Goal: Task Accomplishment & Management: Use online tool/utility

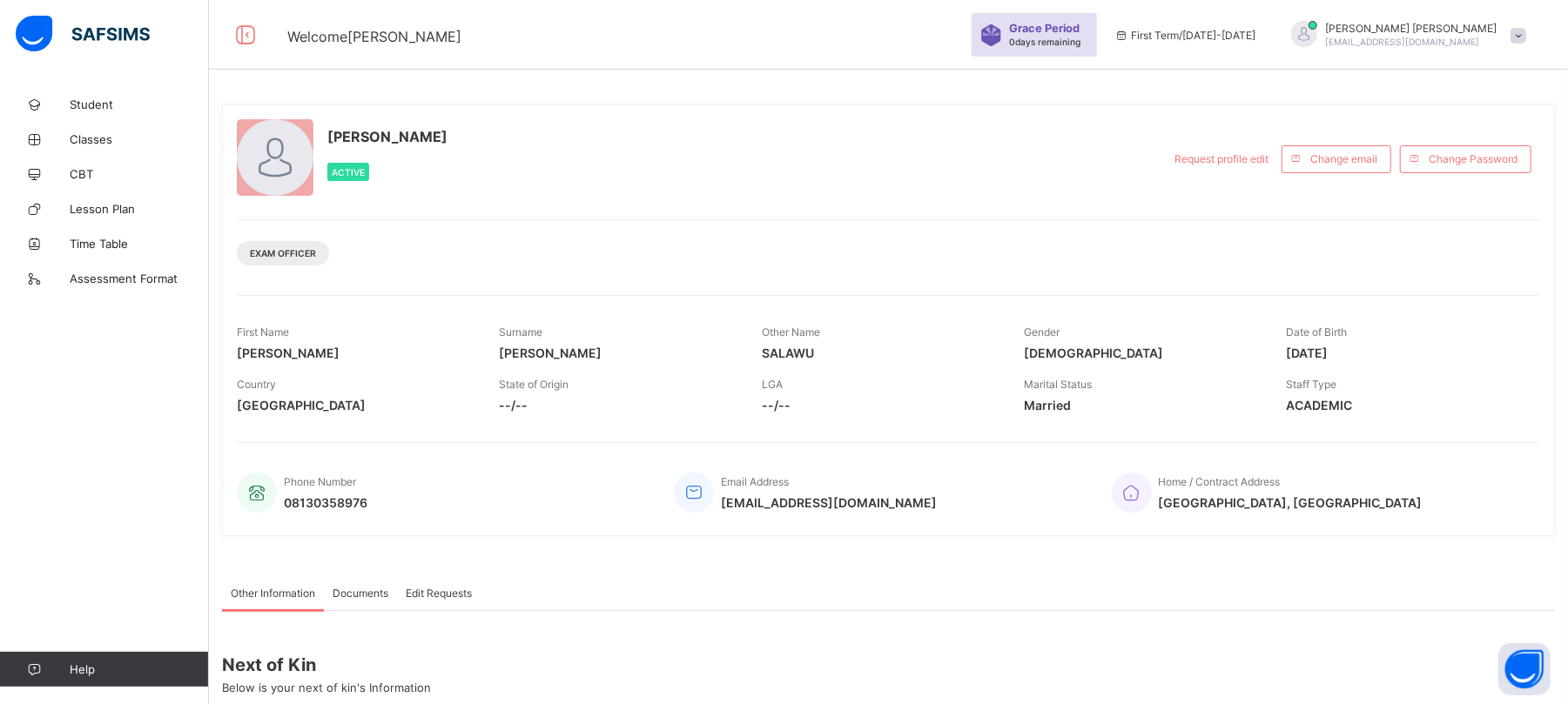
click at [1535, 25] on div "ABDULRAHIM ABDULAZEEZ abdulrahimabdulazeez@gmail.com" at bounding box center [1404, 35] width 261 height 29
click at [1491, 252] on li "Logout" at bounding box center [1469, 241] width 129 height 34
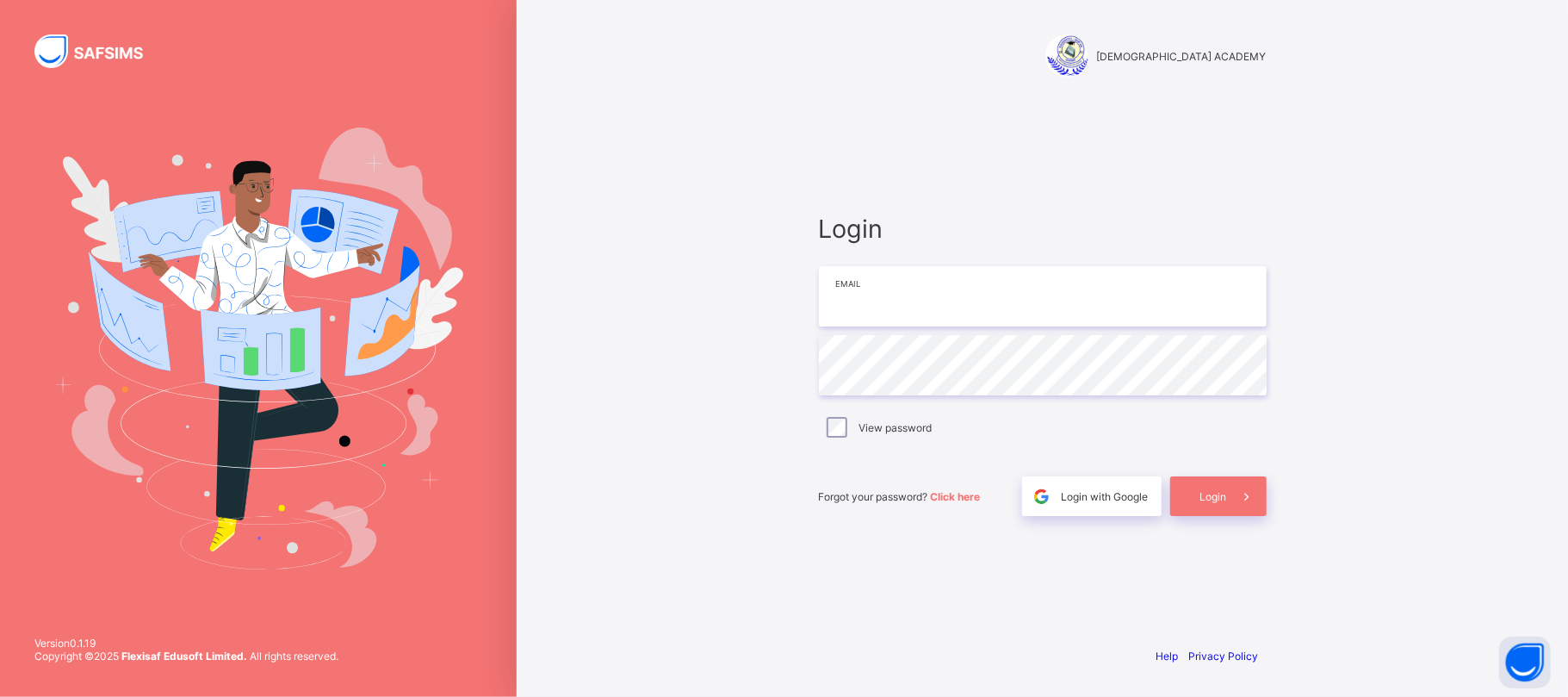
type input "**********"
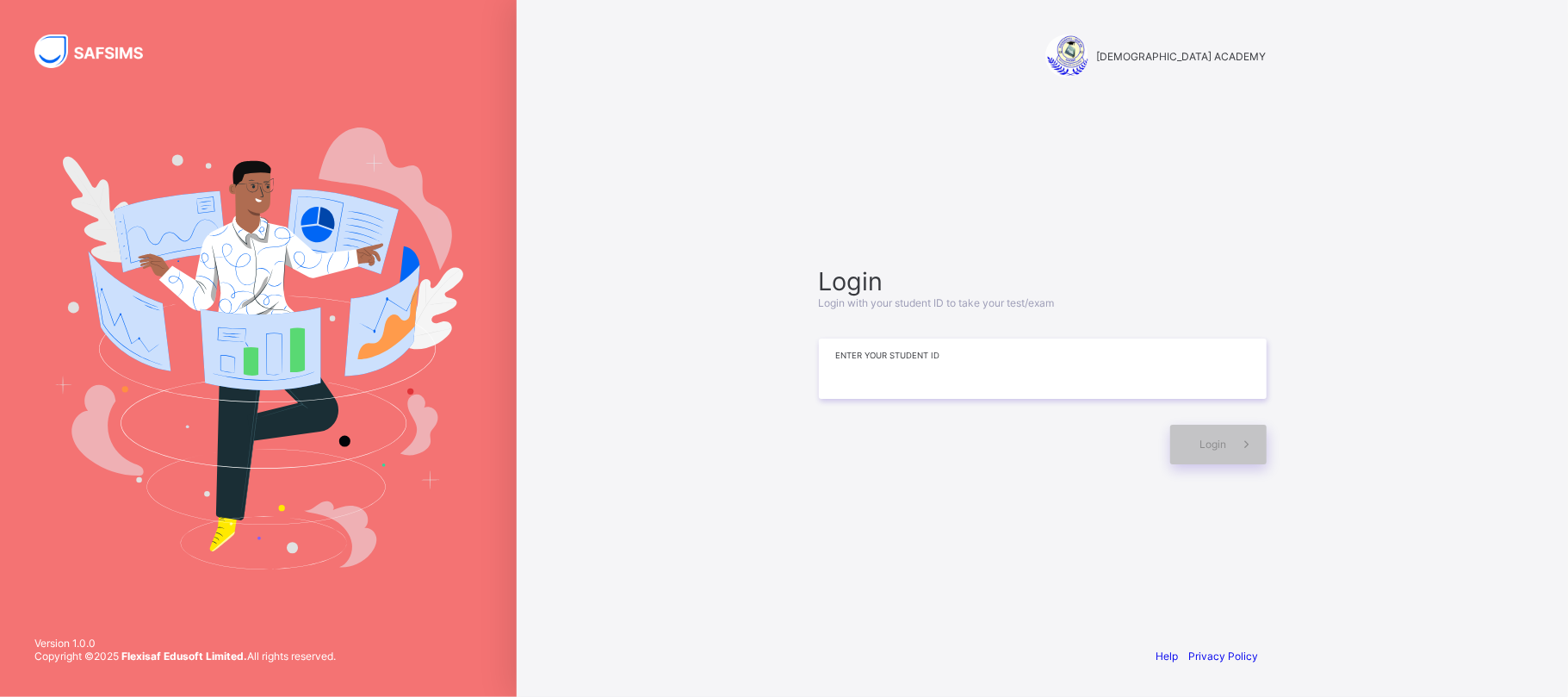
click at [865, 363] on input at bounding box center [1043, 369] width 448 height 61
type input "*"
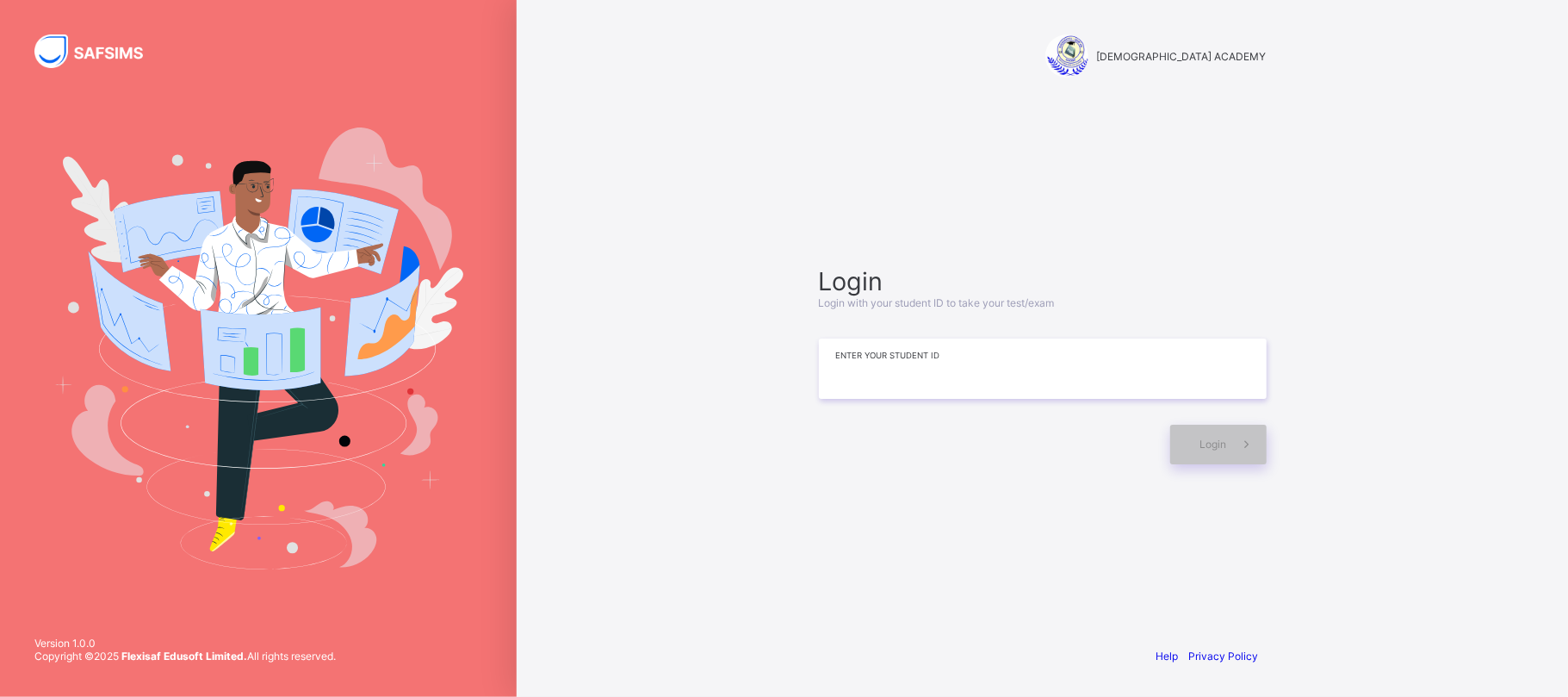
click at [865, 363] on input at bounding box center [1043, 369] width 448 height 61
type input "*"
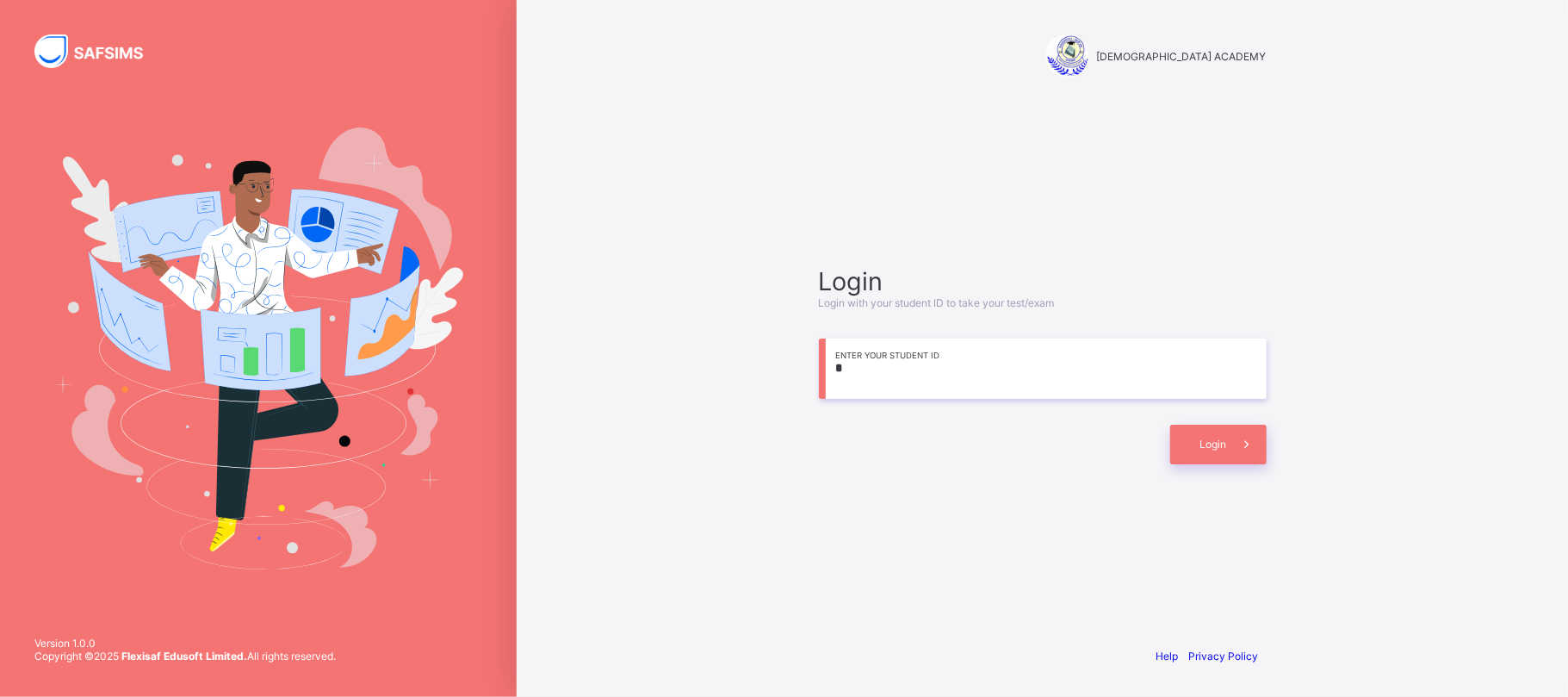
click at [865, 363] on input "*" at bounding box center [1043, 369] width 448 height 61
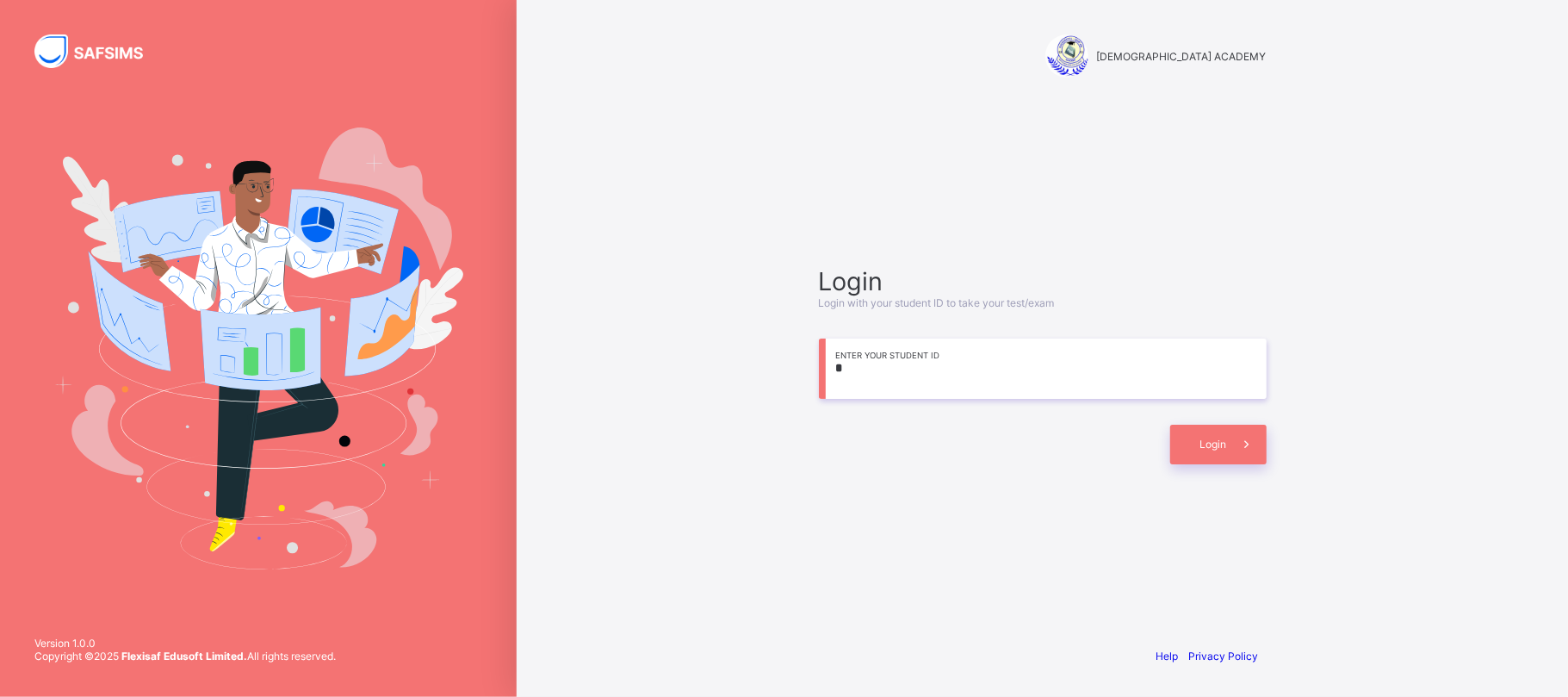
click at [865, 363] on input "*" at bounding box center [1043, 369] width 448 height 61
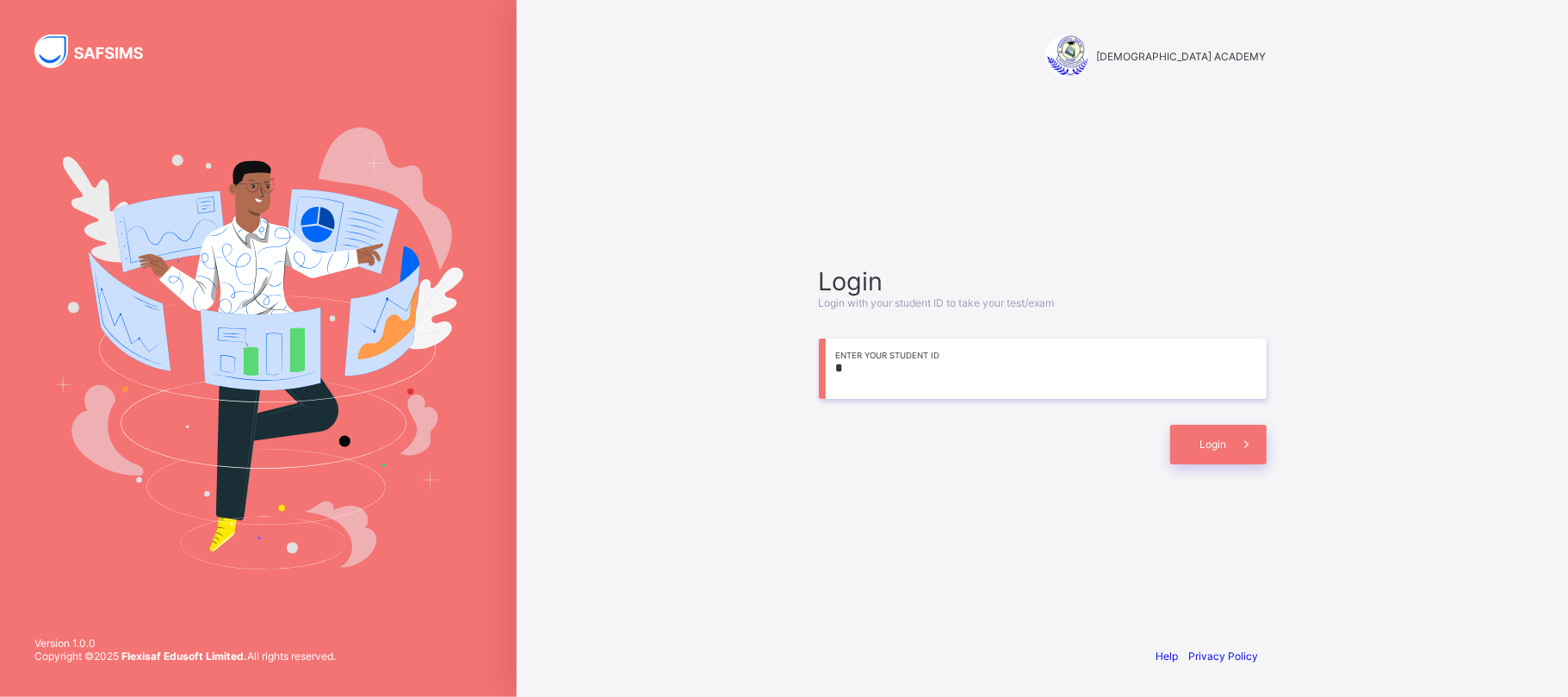
click at [865, 363] on input "*" at bounding box center [1043, 369] width 448 height 61
type input "*"
click at [934, 363] on input at bounding box center [1043, 369] width 448 height 61
click at [927, 366] on input at bounding box center [1043, 369] width 448 height 61
type input "*"
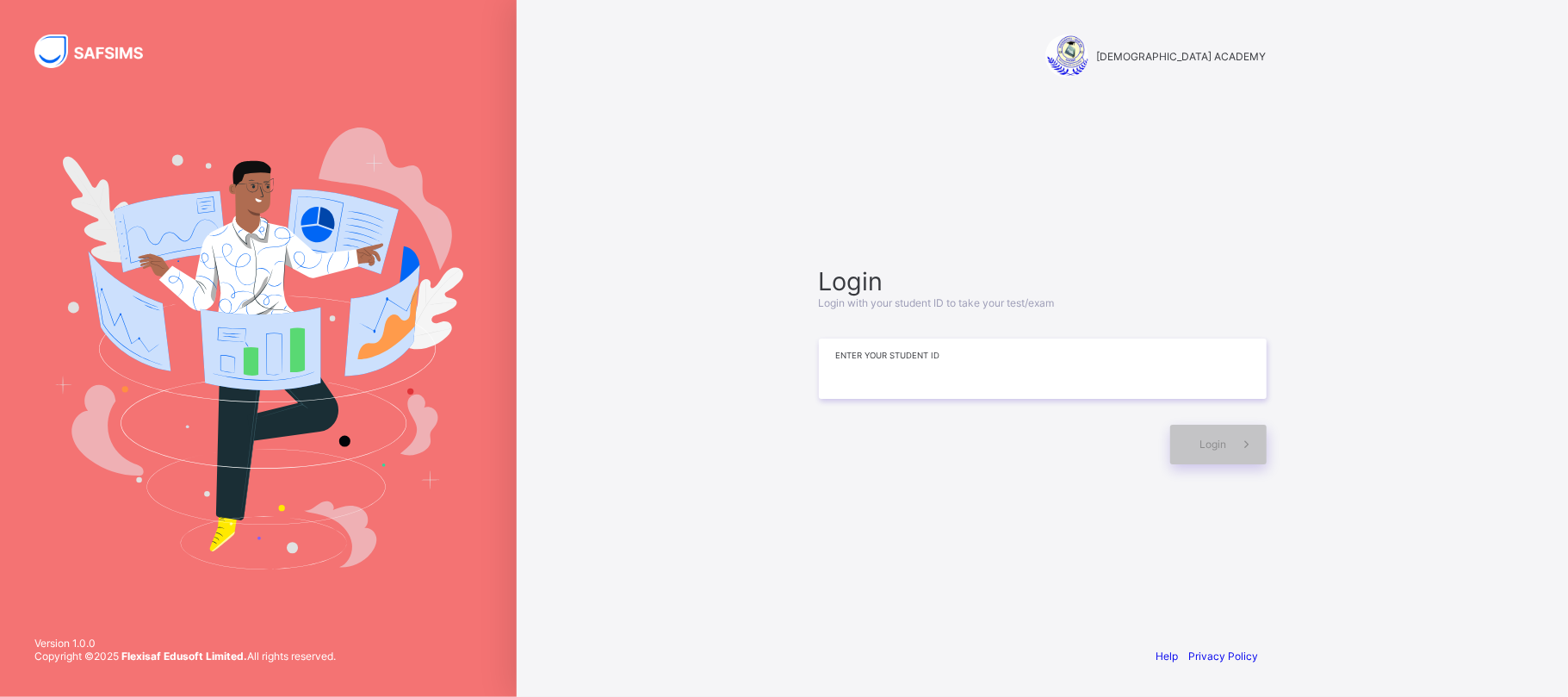
type input "*"
type input "**********"
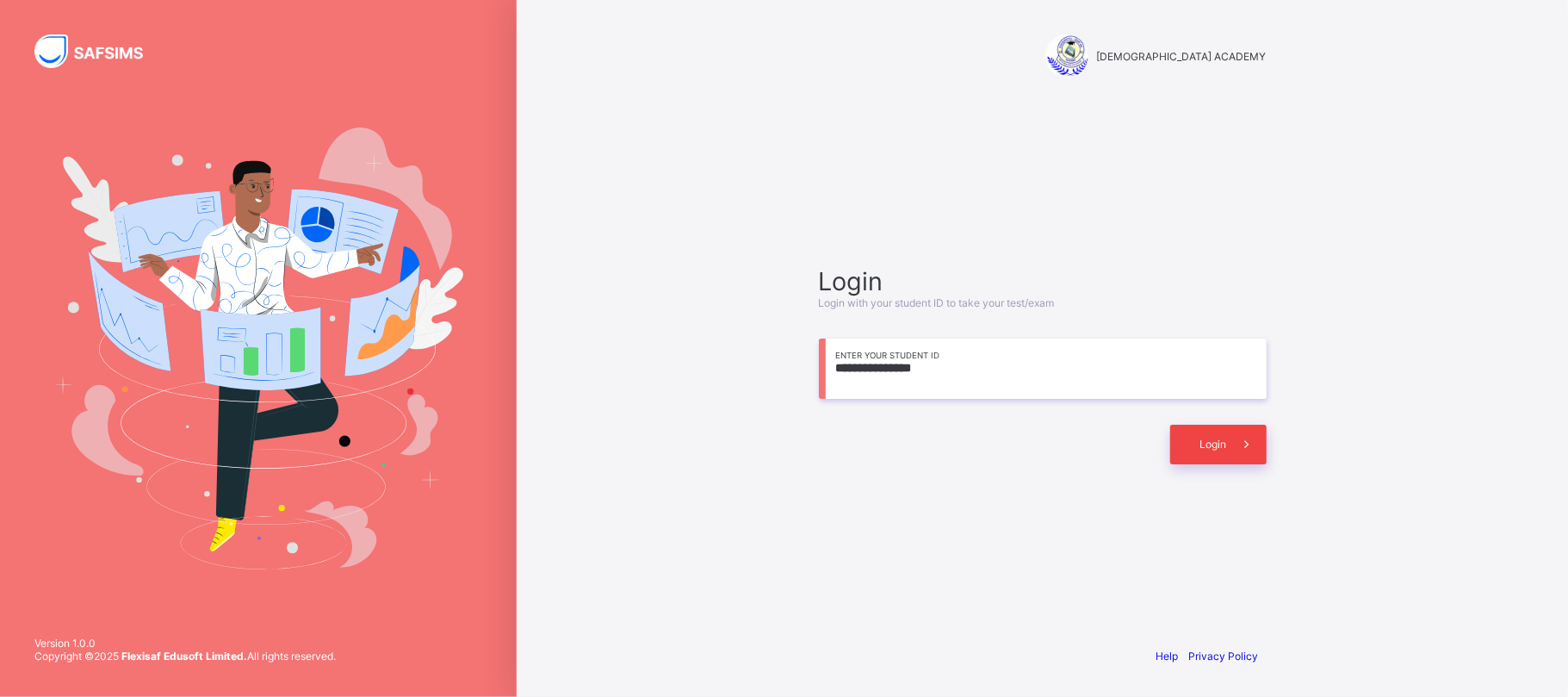
click at [1176, 431] on div "Login" at bounding box center [1218, 444] width 96 height 39
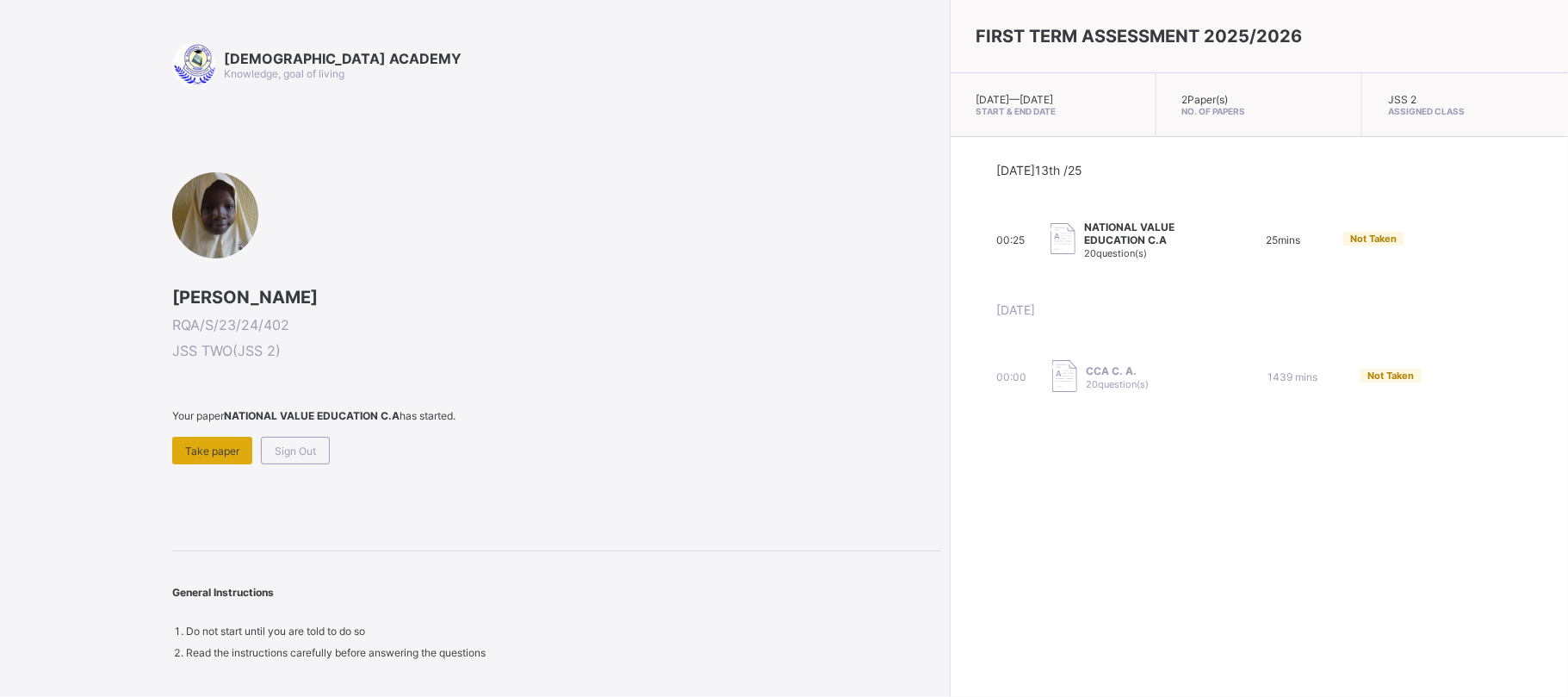
click at [224, 441] on div "Take paper" at bounding box center [212, 450] width 80 height 28
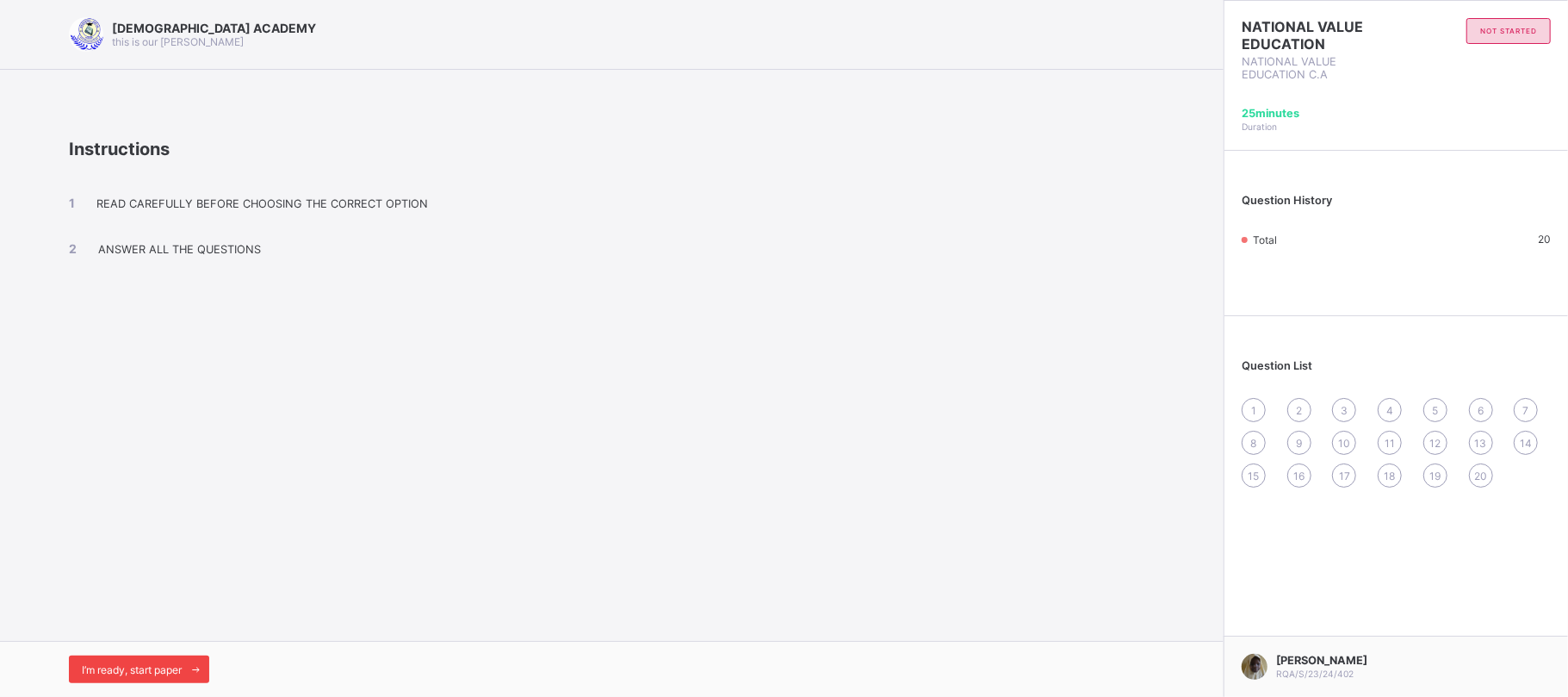
click at [197, 662] on span at bounding box center [195, 669] width 28 height 28
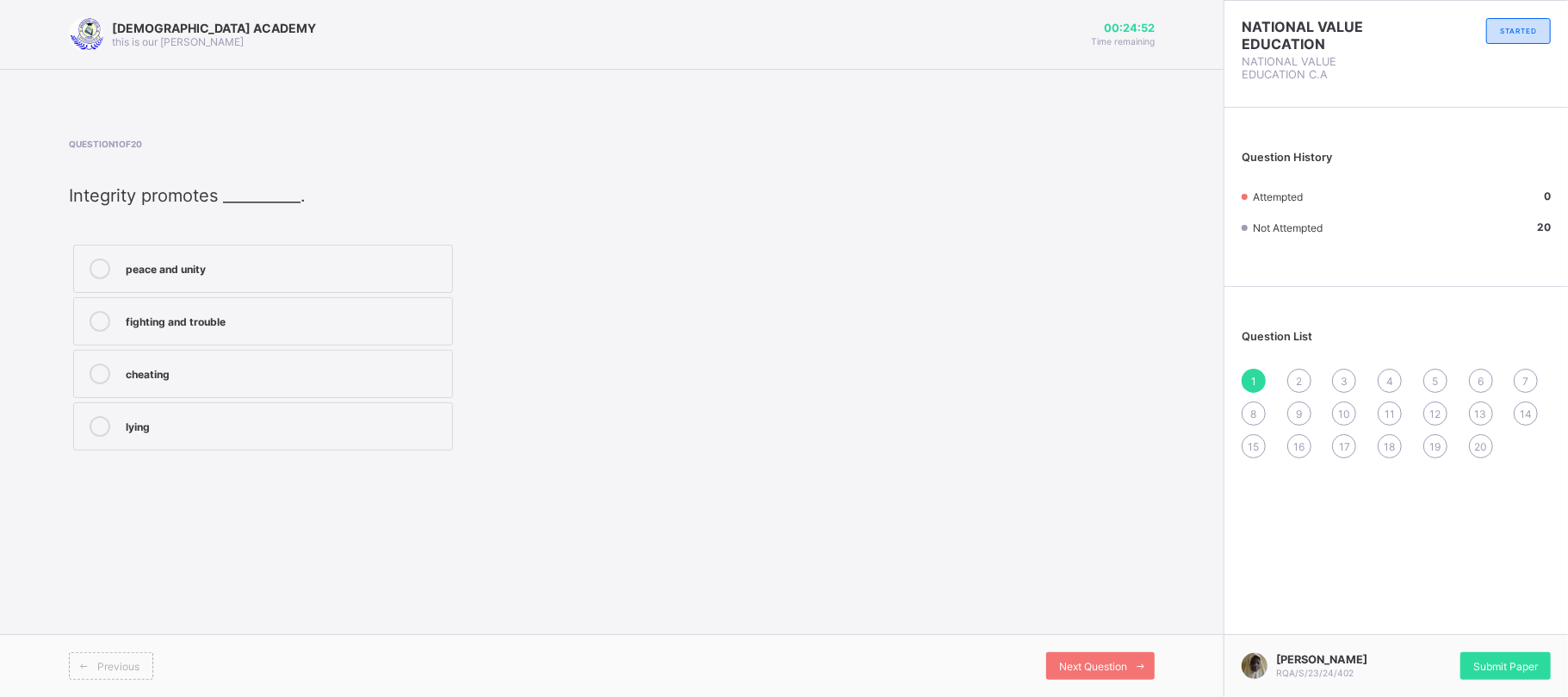
click at [269, 285] on label "peace and unity" at bounding box center [263, 269] width 380 height 48
click at [1061, 657] on div "Next Question" at bounding box center [1101, 666] width 109 height 28
click at [277, 270] on div "integrity" at bounding box center [285, 267] width 318 height 17
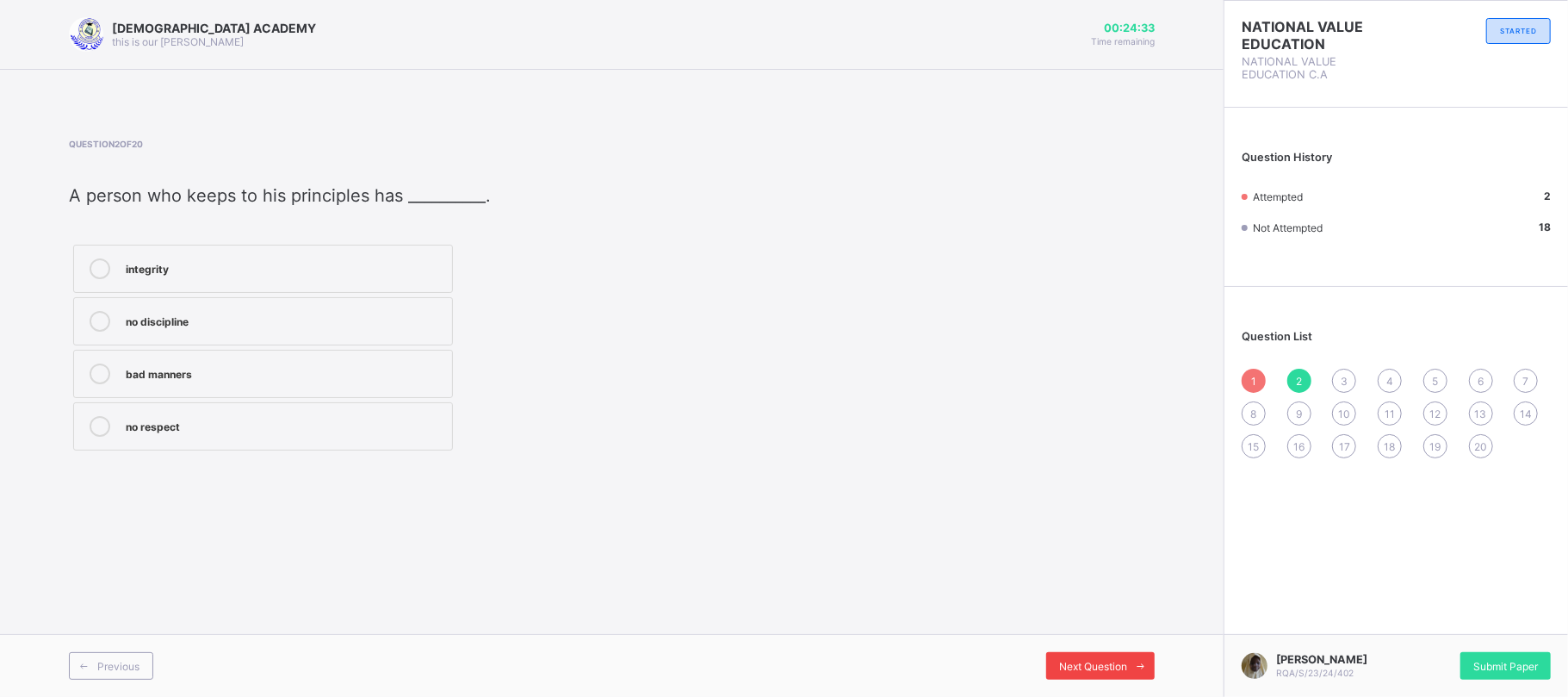
click at [1092, 670] on span "Next Question" at bounding box center [1093, 666] width 68 height 12
click at [318, 279] on div "corruption and cheating" at bounding box center [285, 269] width 318 height 21
click at [1089, 661] on span "Next Question" at bounding box center [1093, 666] width 68 height 12
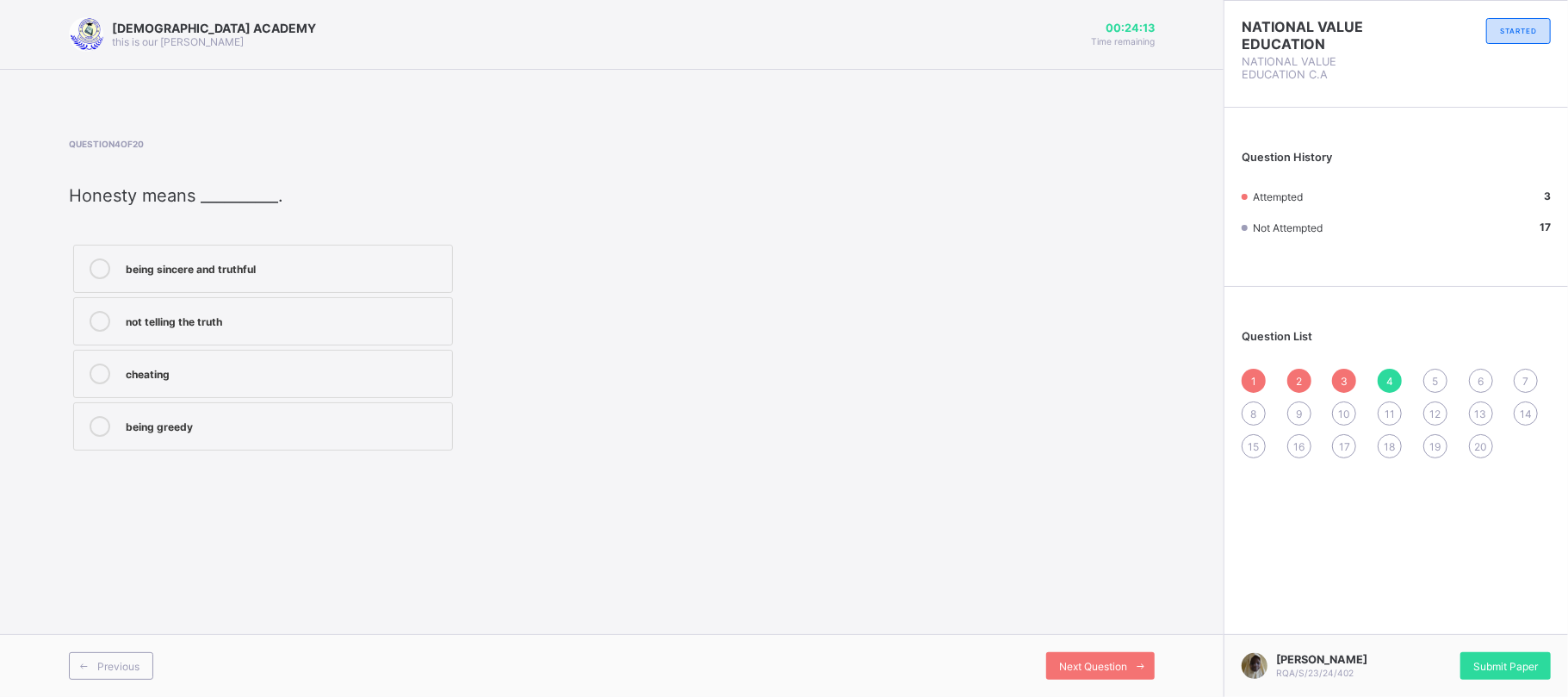
click at [333, 284] on label "being sincere and truthful" at bounding box center [263, 269] width 380 height 48
click at [1072, 652] on div "Next Question" at bounding box center [1101, 666] width 109 height 28
click at [235, 269] on div "good citizens" at bounding box center [285, 267] width 318 height 17
click at [1075, 659] on div "Next Question" at bounding box center [1101, 666] width 109 height 28
click at [246, 281] on label "federal Road Safety Corps" at bounding box center [263, 269] width 380 height 48
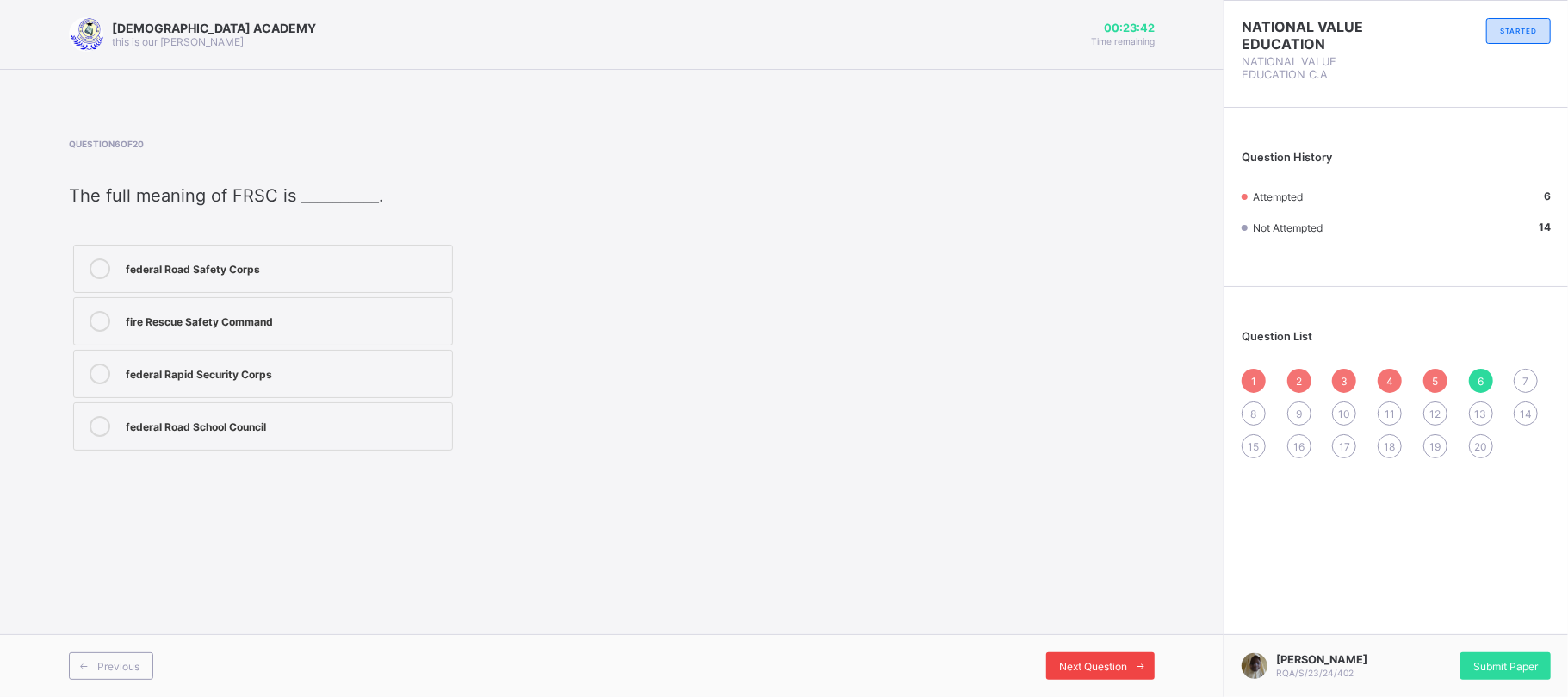
click at [1134, 659] on span at bounding box center [1141, 666] width 28 height 28
click at [219, 286] on label "Protecting lives and property" at bounding box center [263, 269] width 380 height 48
click at [1075, 655] on div "Next Question" at bounding box center [1101, 666] width 109 height 28
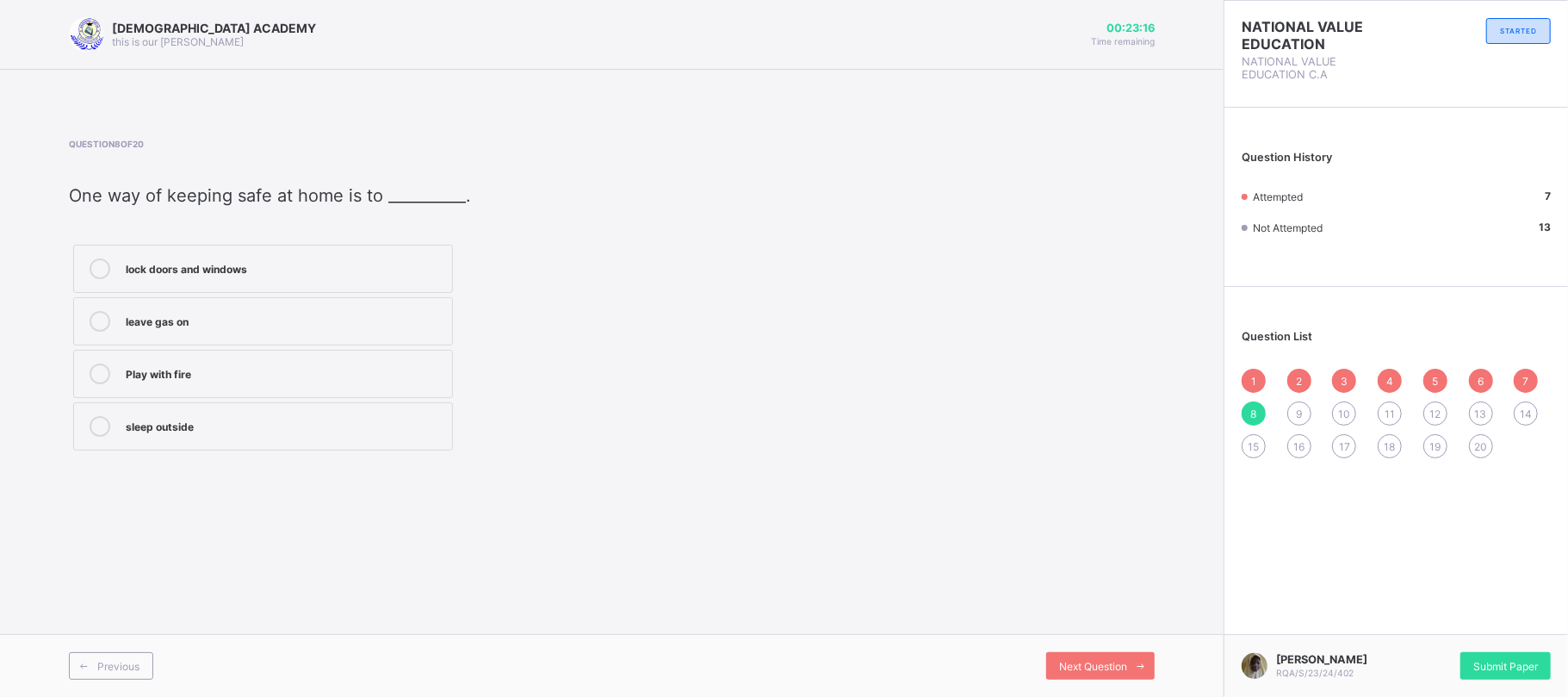
click at [401, 266] on div "lock doors and windows" at bounding box center [285, 267] width 318 height 17
click at [1110, 670] on span "Next Question" at bounding box center [1093, 666] width 68 height 12
click at [249, 278] on div "Obeying traffic rules" at bounding box center [285, 269] width 318 height 21
click at [1117, 660] on span "Next Question" at bounding box center [1093, 666] width 68 height 12
click at [289, 281] on label "Safety and protection" at bounding box center [263, 269] width 380 height 48
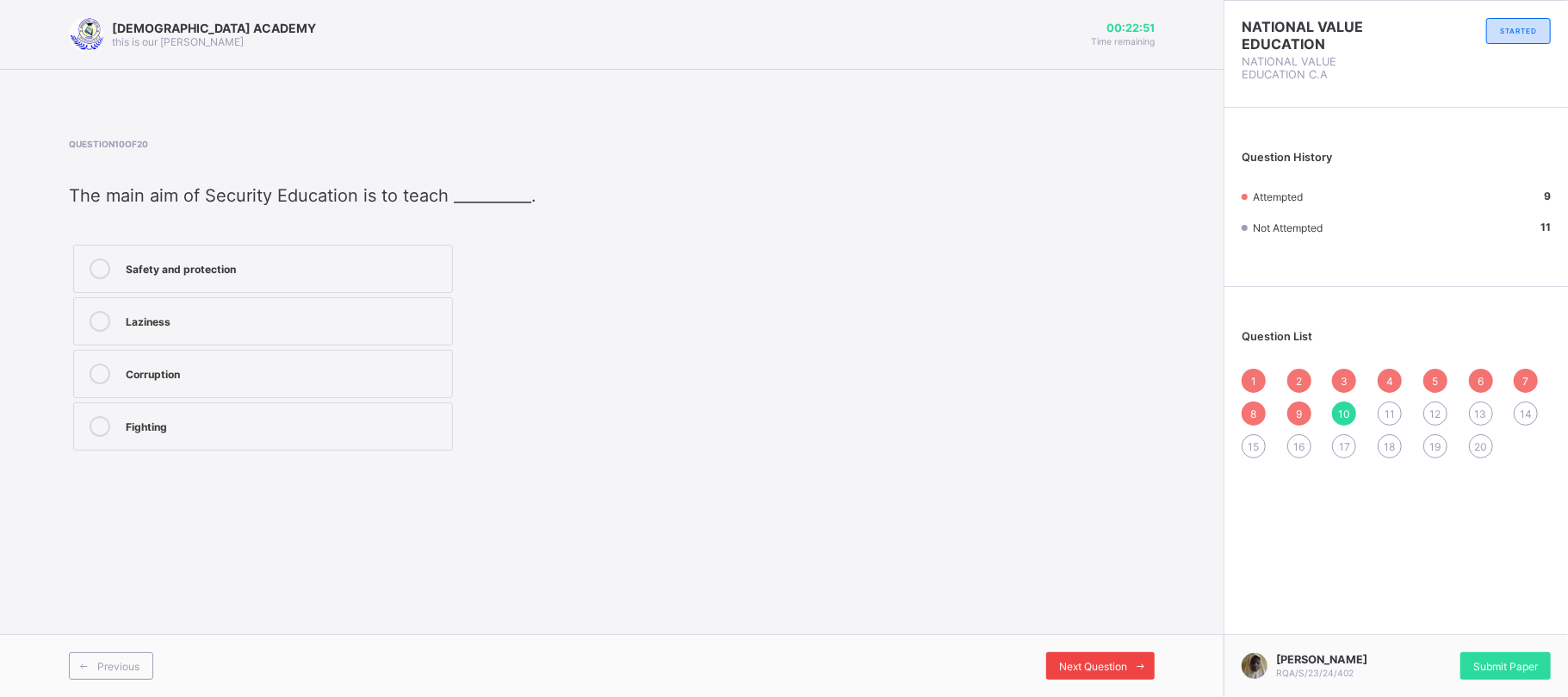
click at [1102, 652] on div "Next Question" at bounding box center [1101, 666] width 109 height 28
click at [1349, 421] on div "10" at bounding box center [1343, 413] width 24 height 24
click at [1130, 662] on span at bounding box center [1141, 666] width 28 height 28
click at [297, 260] on div "School" at bounding box center [285, 267] width 318 height 17
click at [1073, 659] on div "Next Question" at bounding box center [1101, 666] width 109 height 28
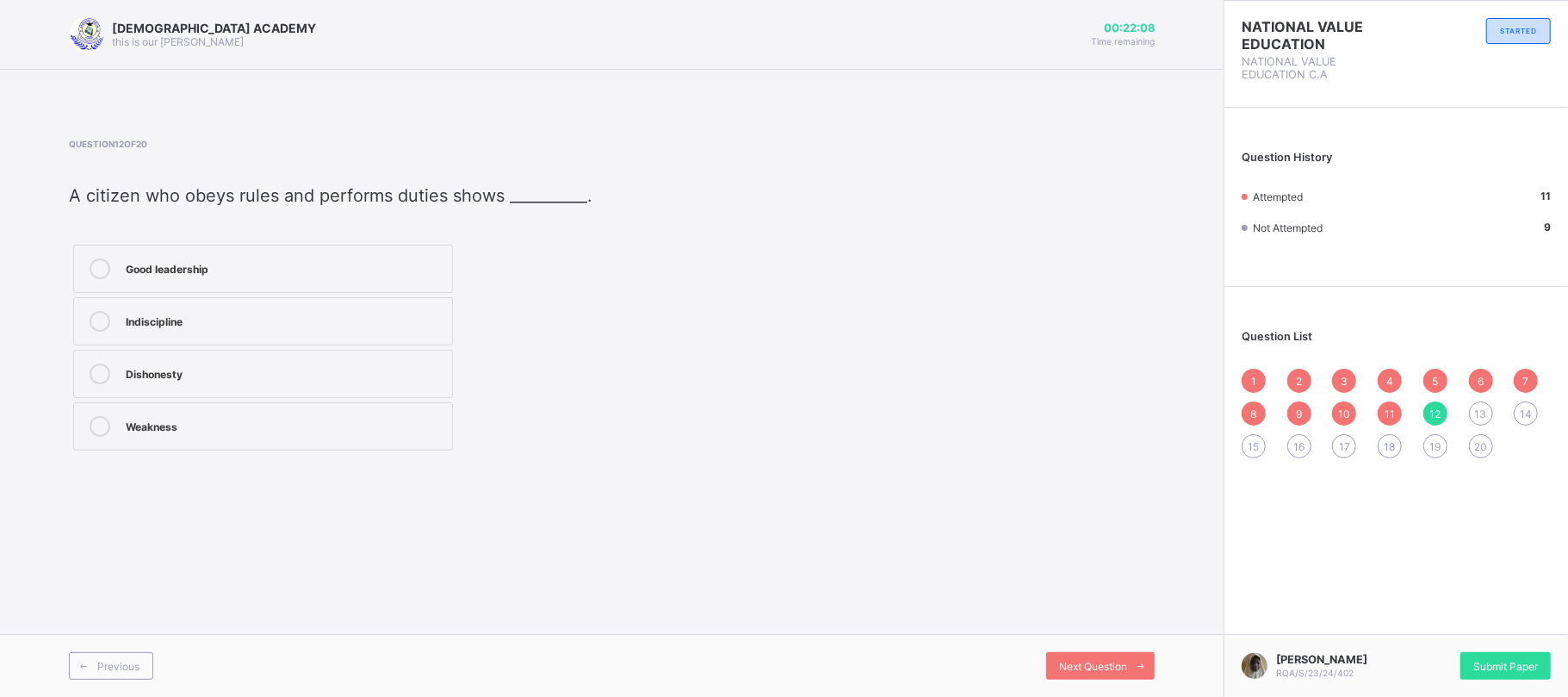
click at [329, 284] on label "Good leadership" at bounding box center [263, 269] width 380 height 48
click at [1141, 660] on icon at bounding box center [1141, 666] width 12 height 12
click at [294, 287] on label "Facts about society" at bounding box center [263, 269] width 380 height 48
click at [1072, 666] on span "Next Question" at bounding box center [1093, 666] width 68 height 12
click at [317, 270] on div "Good relationships with others" at bounding box center [285, 267] width 318 height 17
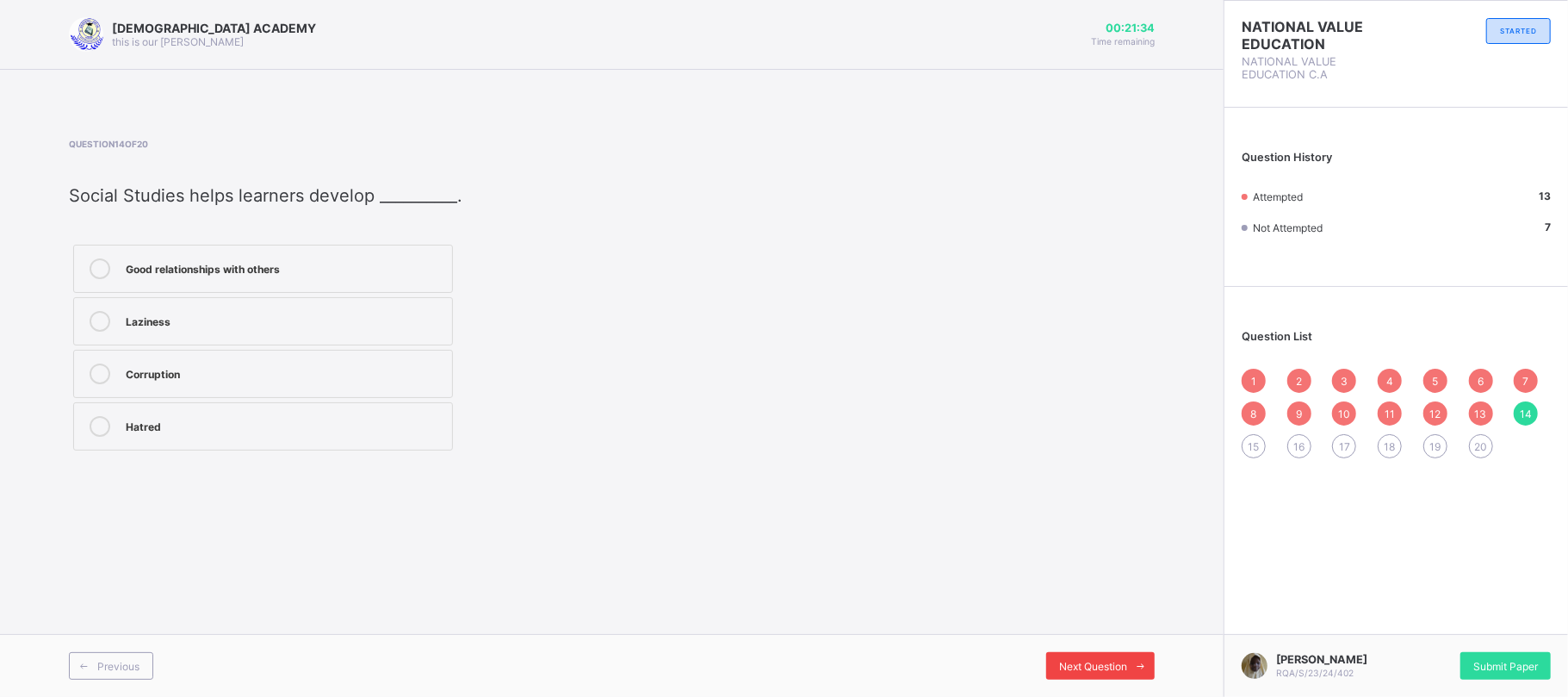
click at [1099, 655] on div "Next Question" at bounding box center [1101, 666] width 109 height 28
click at [351, 284] on label "Following good examples" at bounding box center [263, 269] width 380 height 48
click at [1069, 655] on div "Next Question" at bounding box center [1101, 666] width 109 height 28
click at [1260, 452] on div "15" at bounding box center [1253, 446] width 24 height 24
click at [326, 272] on div "Following good examples" at bounding box center [285, 267] width 318 height 17
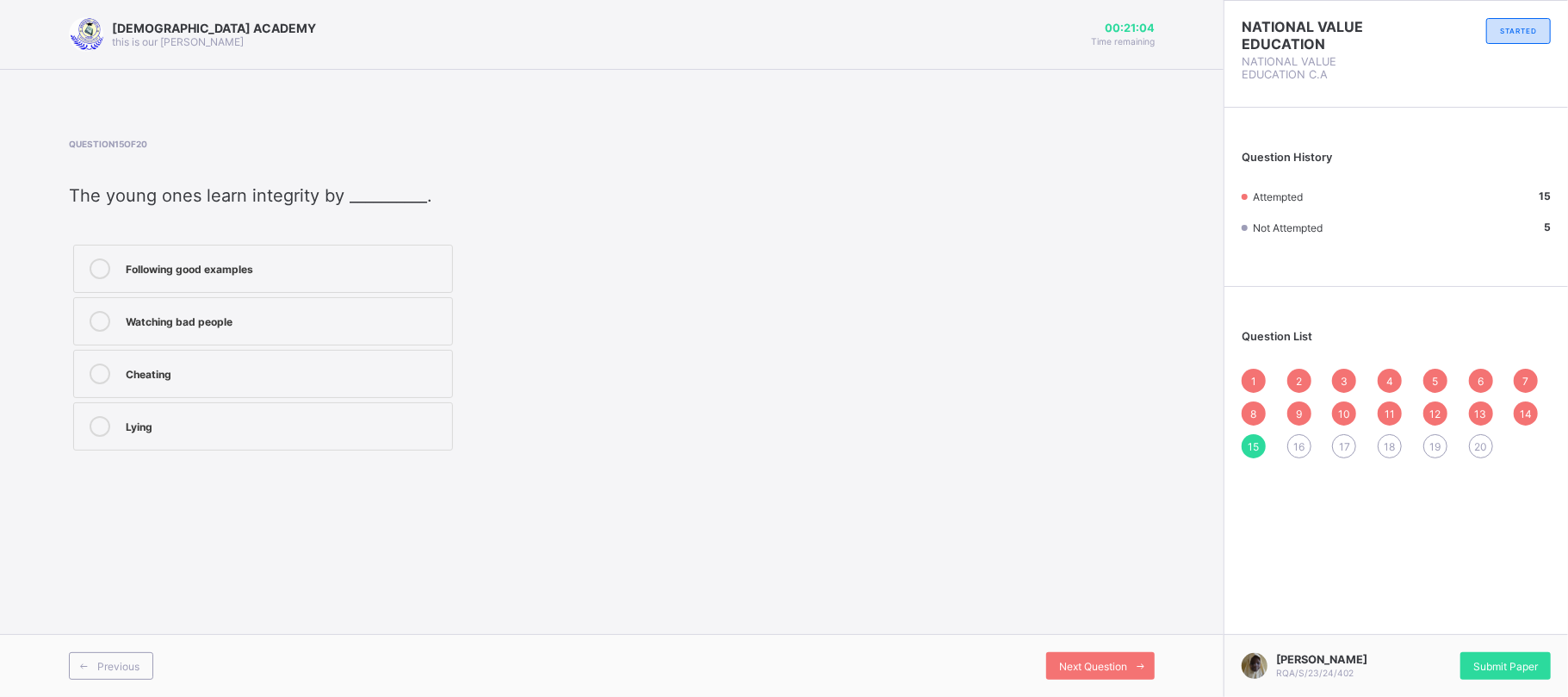
click at [1303, 453] on div "16" at bounding box center [1299, 446] width 24 height 24
click at [263, 278] on div "Understand their environment" at bounding box center [285, 269] width 318 height 21
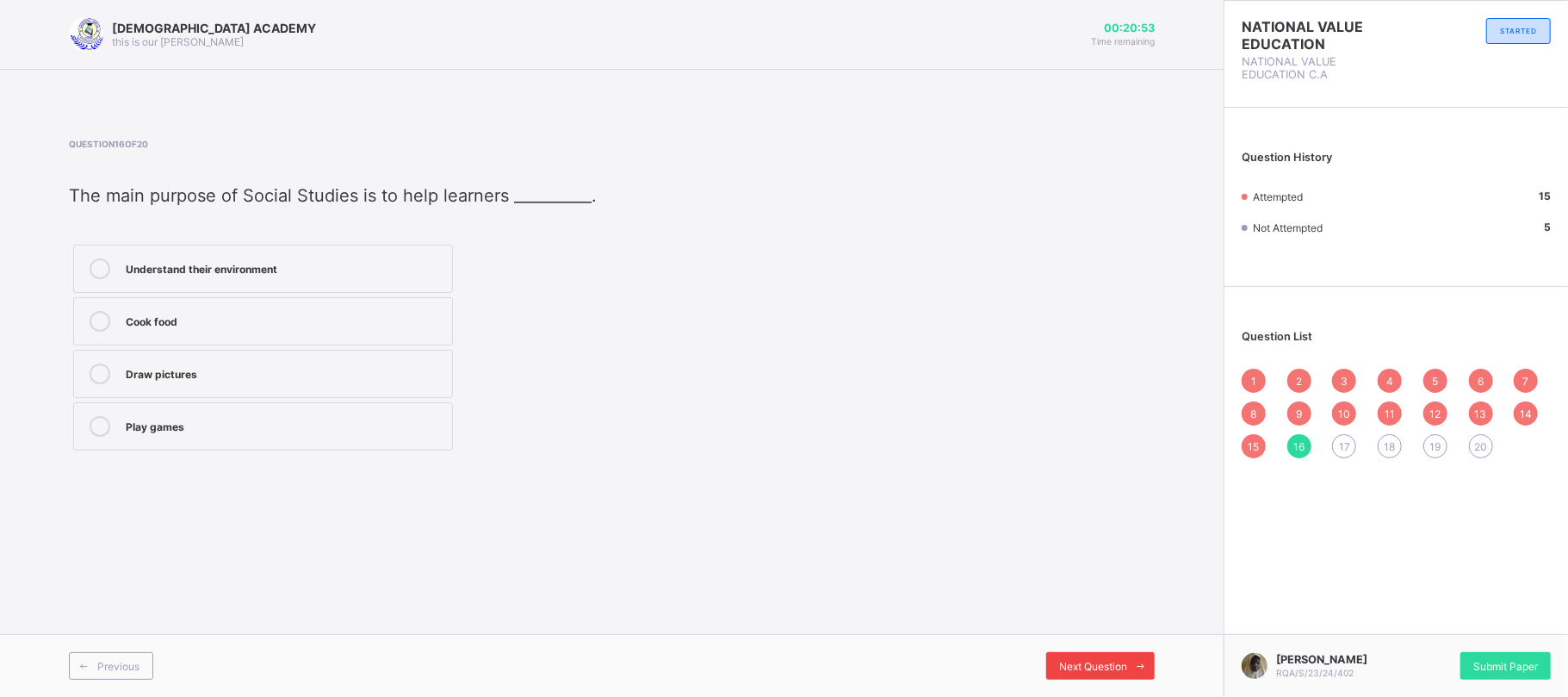
click at [1075, 669] on span "Next Question" at bounding box center [1093, 666] width 68 height 12
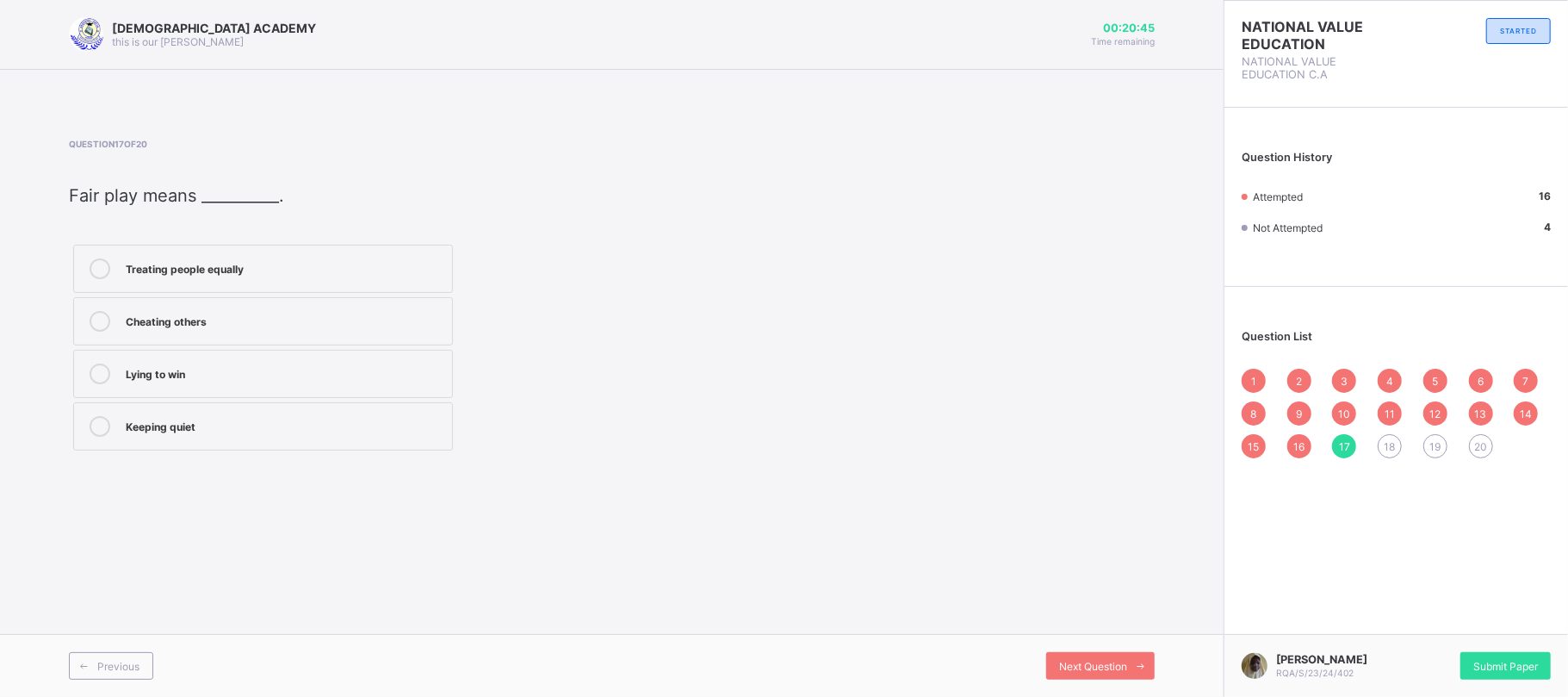
click at [317, 279] on div "Treating people equally" at bounding box center [285, 269] width 318 height 21
click at [1049, 656] on div "Next Question" at bounding box center [1101, 666] width 109 height 28
click at [215, 284] on label "Being satisfied with what you have" at bounding box center [263, 269] width 380 height 48
click at [1097, 676] on div "Next Question" at bounding box center [1101, 666] width 109 height 28
click at [304, 331] on div "Honesty" at bounding box center [285, 320] width 318 height 21
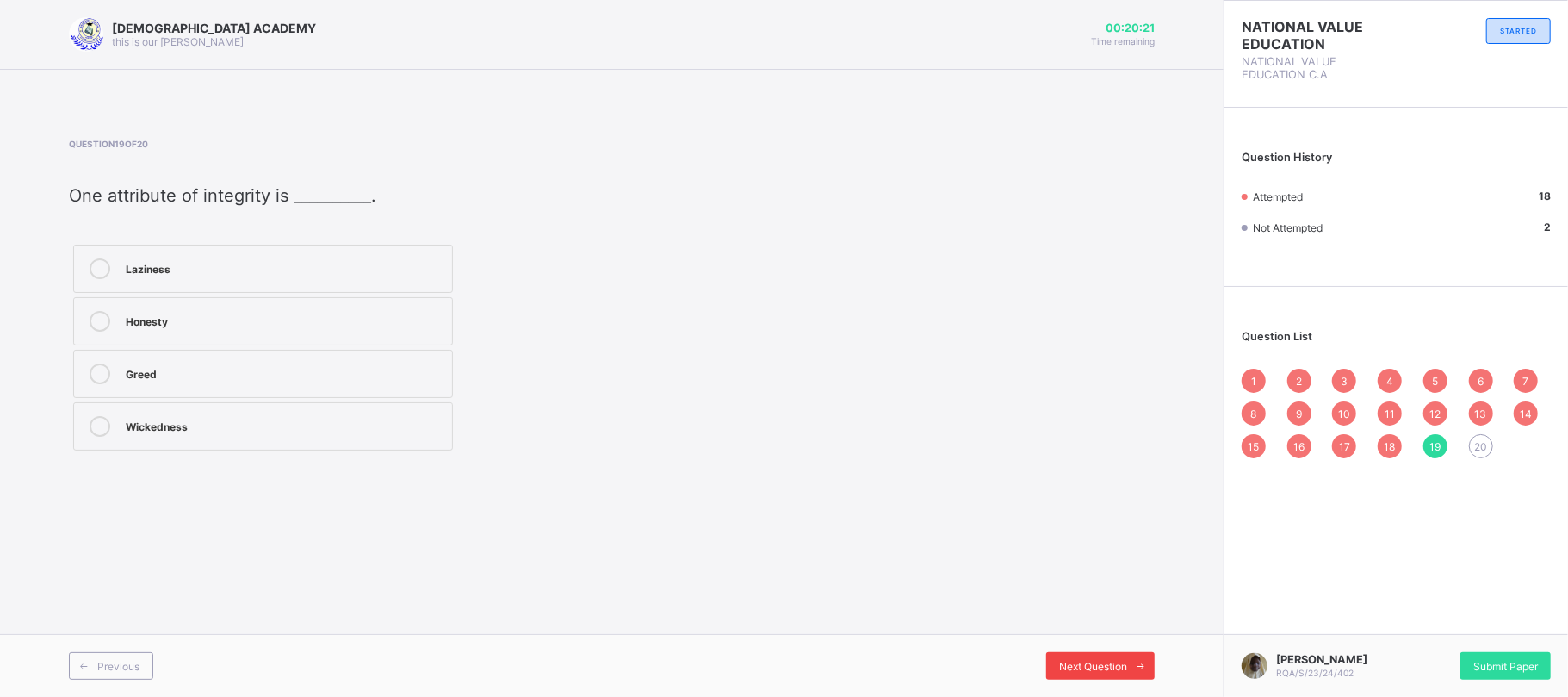
click at [1095, 655] on div "Next Question" at bounding box center [1101, 666] width 109 height 28
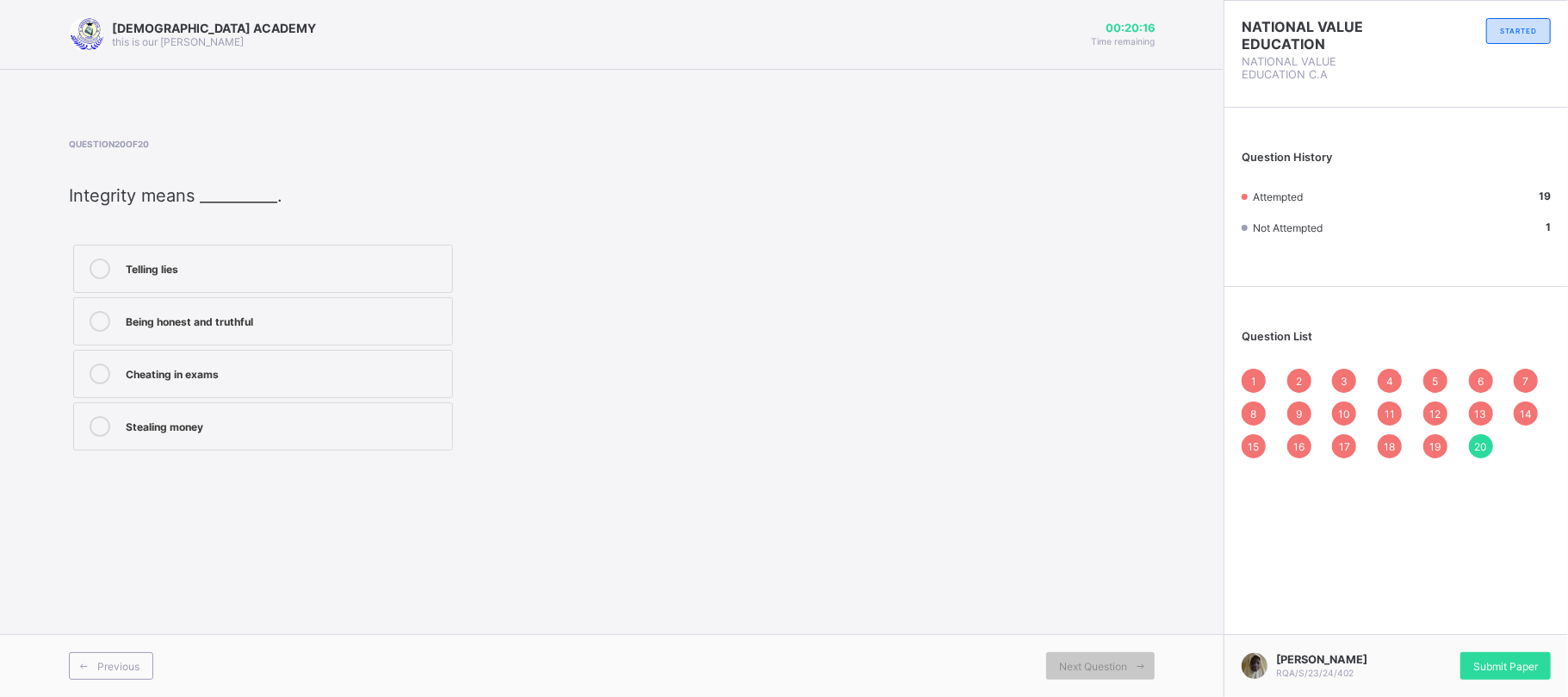
click at [190, 336] on label "Being honest and truthful" at bounding box center [263, 321] width 380 height 48
click at [1264, 383] on div "1" at bounding box center [1253, 380] width 24 height 24
click at [1103, 661] on span "Next Question" at bounding box center [1093, 666] width 68 height 12
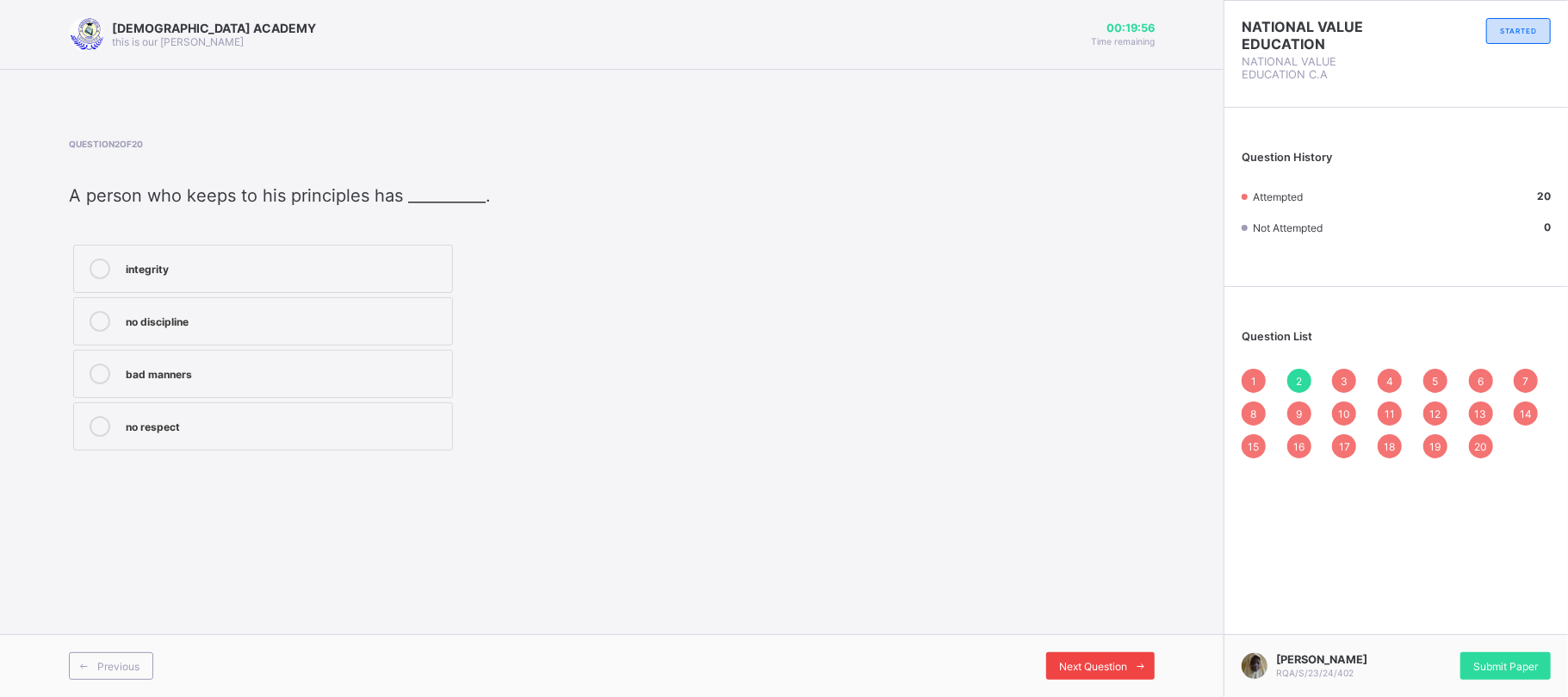
click at [1103, 661] on span "Next Question" at bounding box center [1093, 666] width 68 height 12
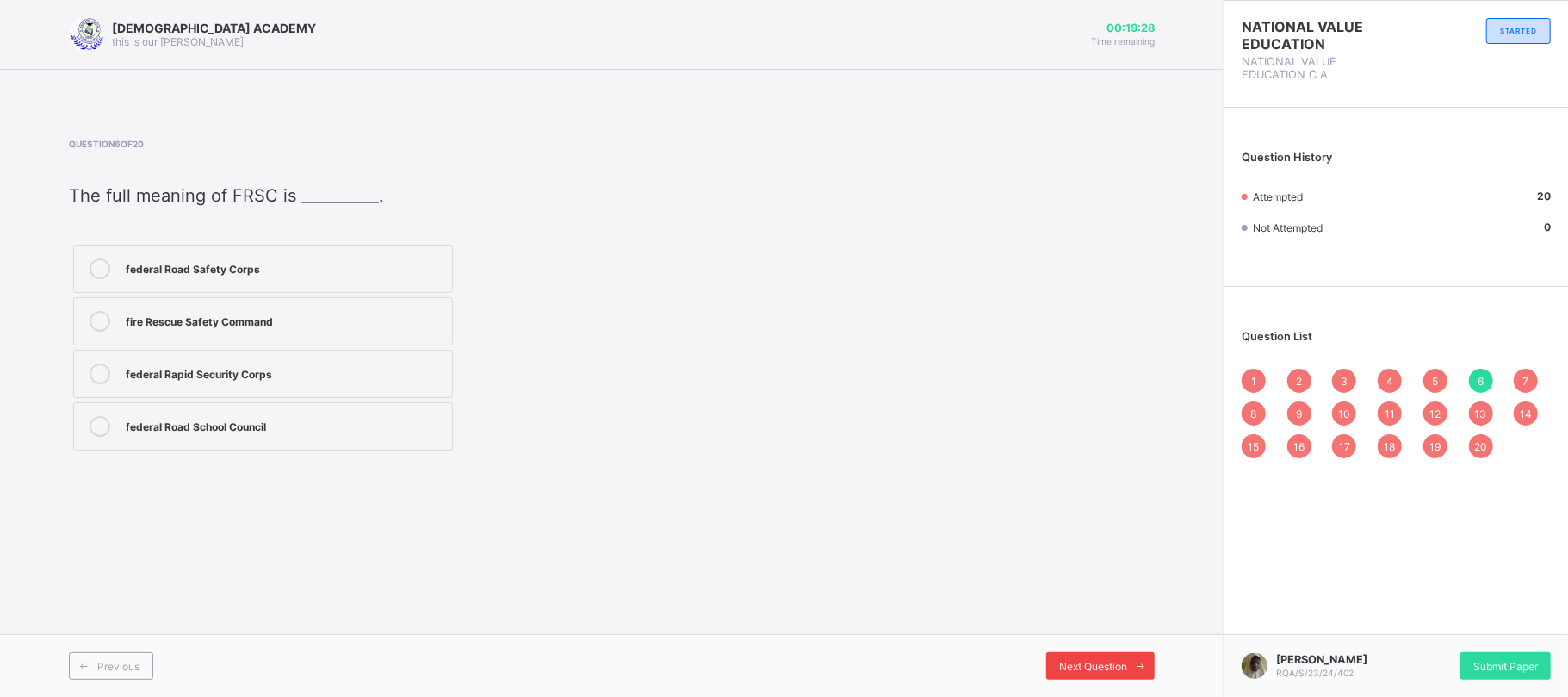
click at [1103, 661] on span "Next Question" at bounding box center [1093, 666] width 68 height 12
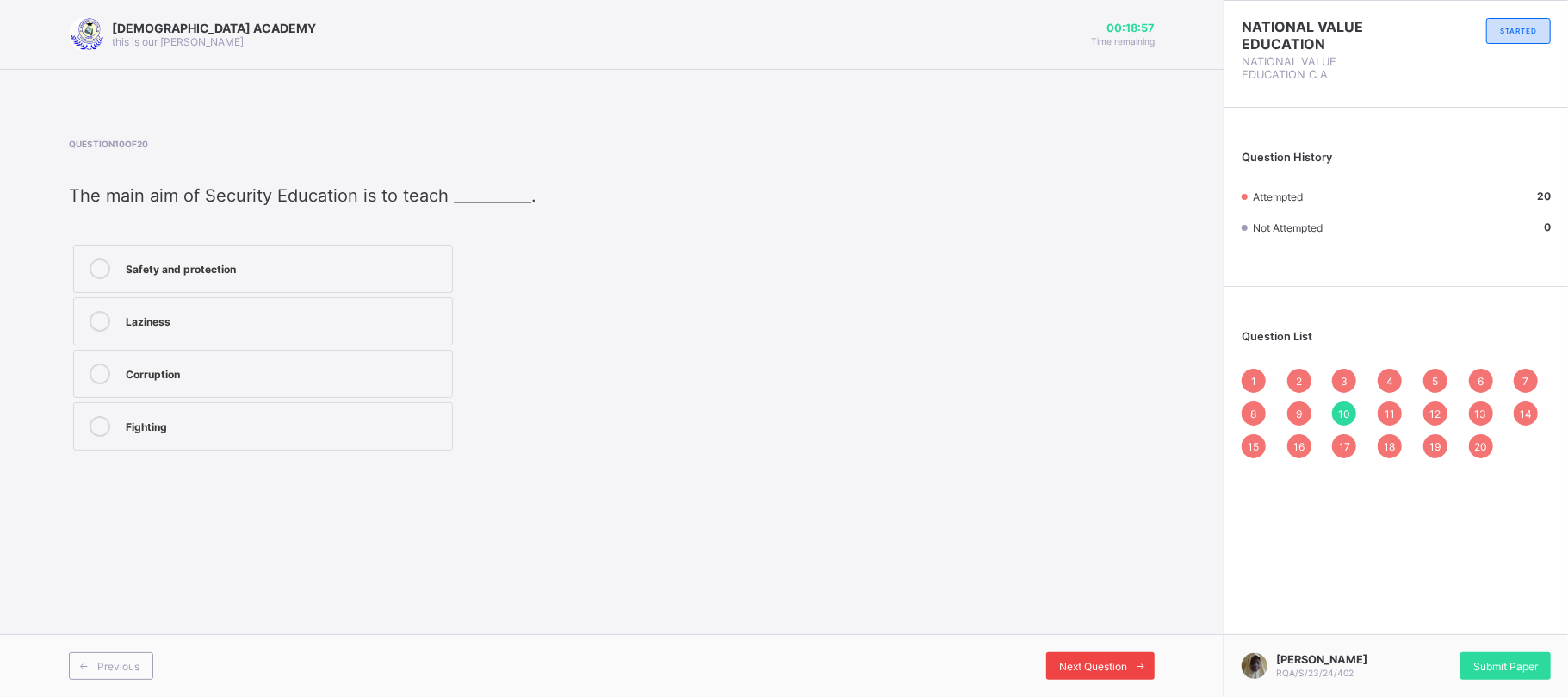
click at [1103, 661] on span "Next Question" at bounding box center [1093, 666] width 68 height 12
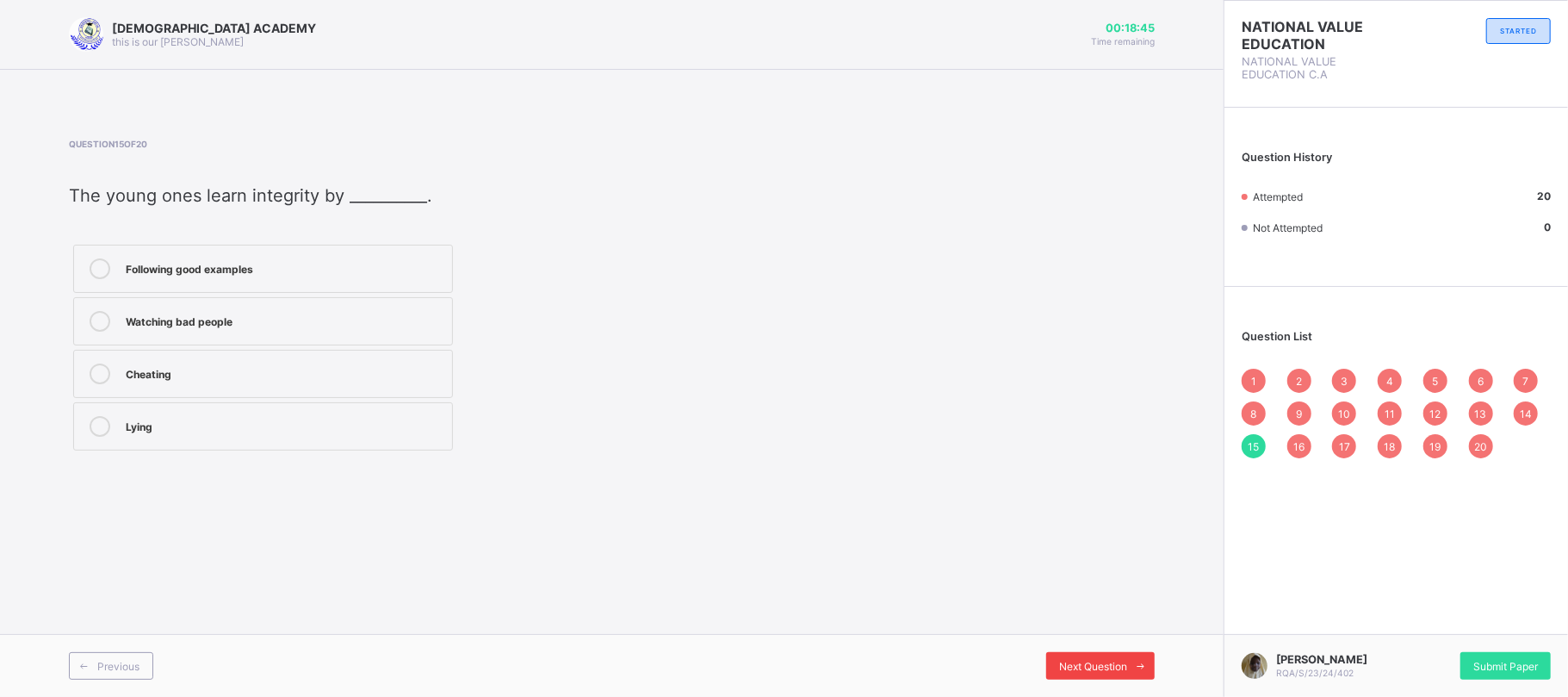
click at [1103, 661] on span "Next Question" at bounding box center [1093, 666] width 68 height 12
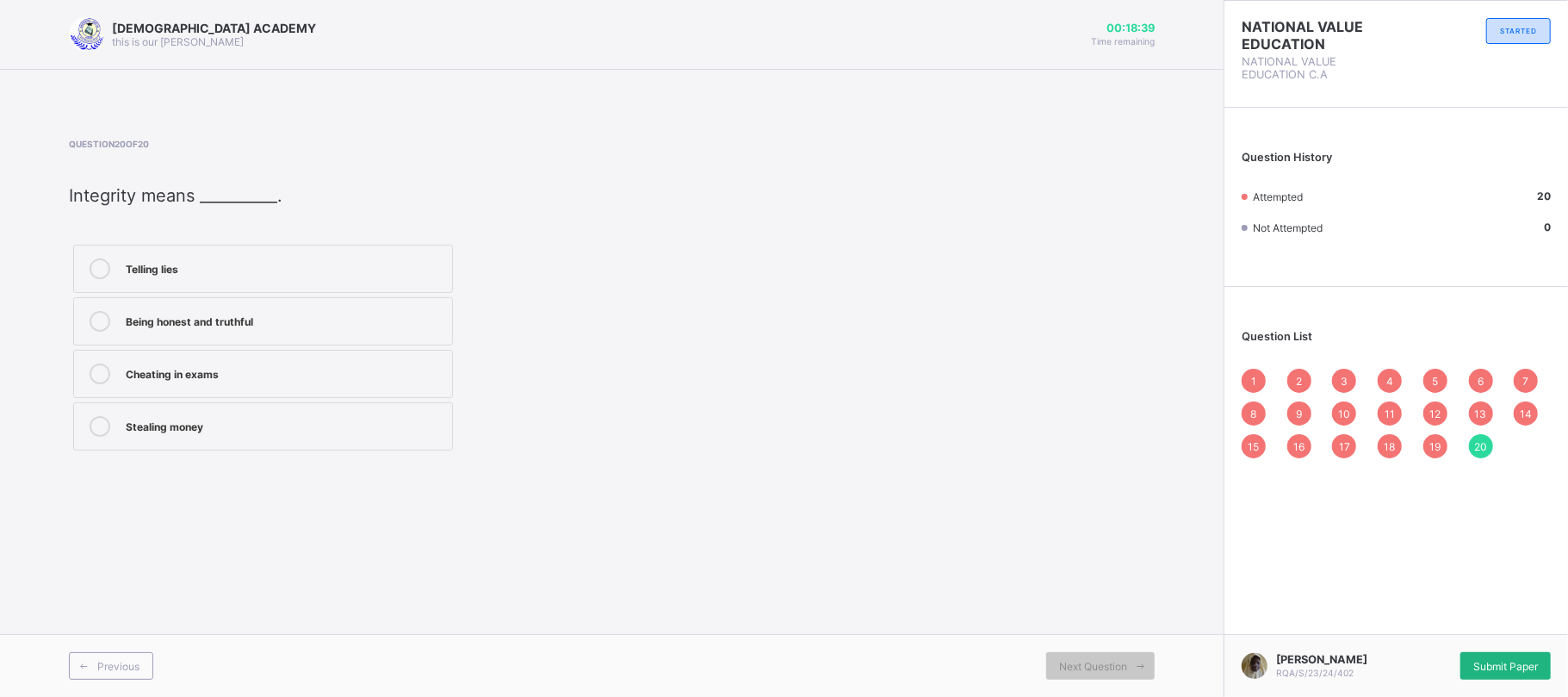
click at [1478, 660] on span "Submit Paper" at bounding box center [1506, 666] width 64 height 12
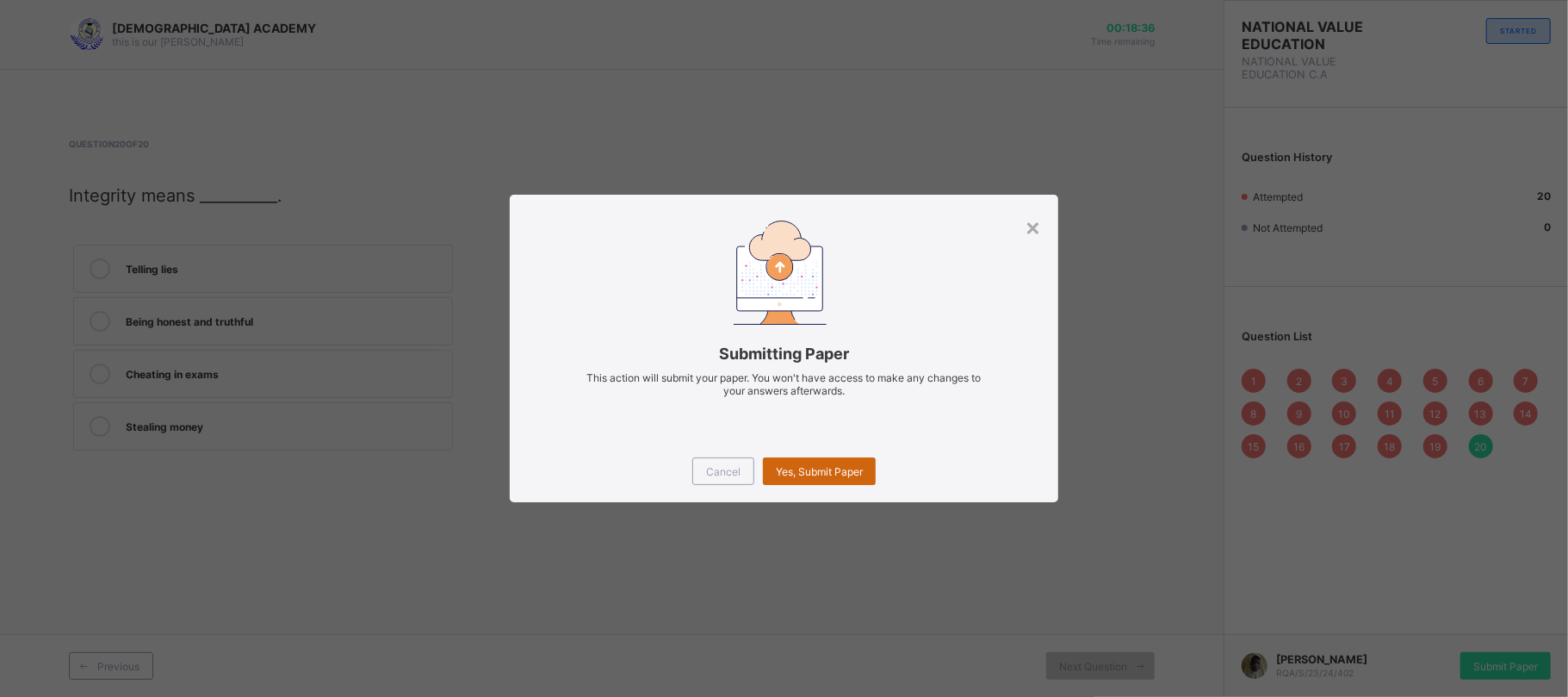
click at [811, 472] on span "Yes, Submit Paper" at bounding box center [819, 471] width 87 height 12
click at [811, 472] on div "Yes, Submit Paper" at bounding box center [819, 471] width 112 height 28
click at [837, 469] on span "Yes, Submit Paper" at bounding box center [819, 471] width 87 height 12
click at [837, 469] on div "Yes, Submit Paper" at bounding box center [819, 471] width 112 height 28
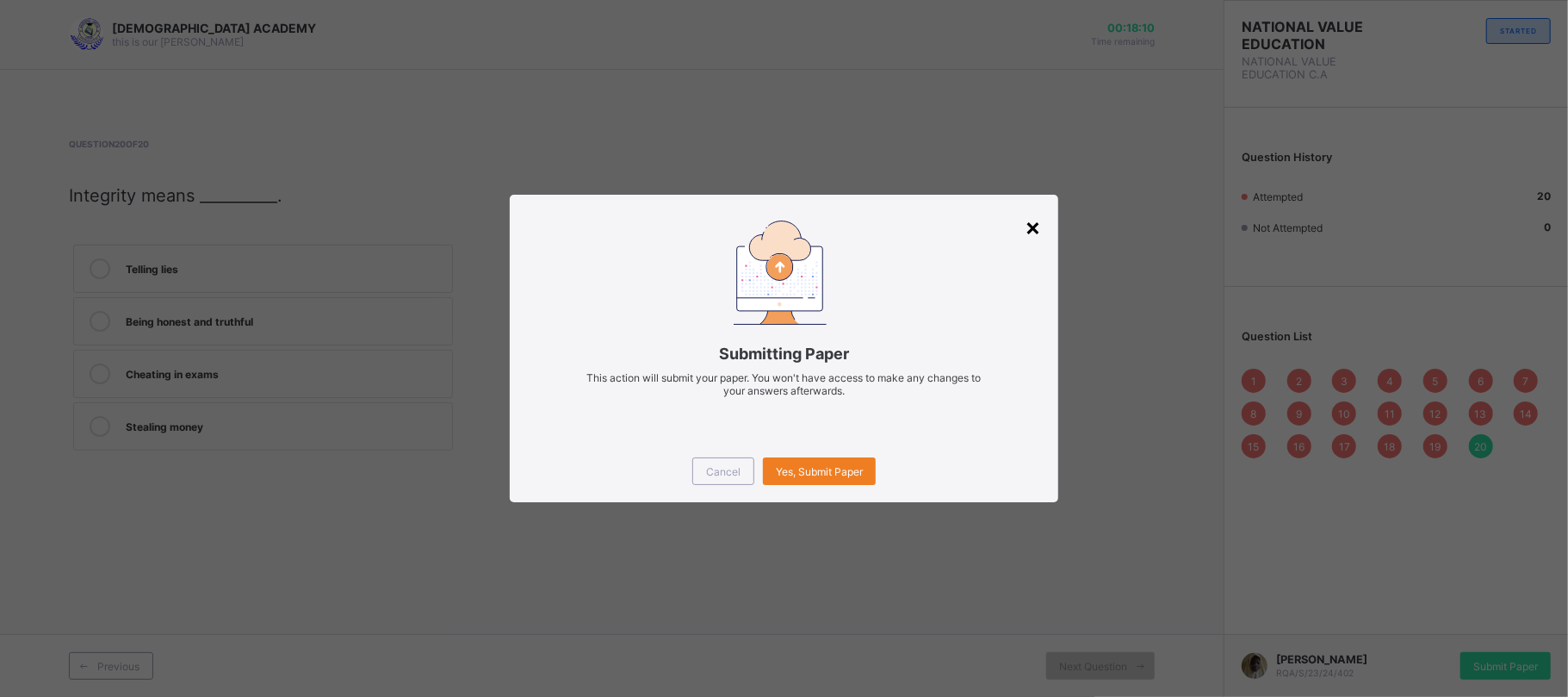
click at [1028, 232] on div "×" at bounding box center [1033, 226] width 16 height 29
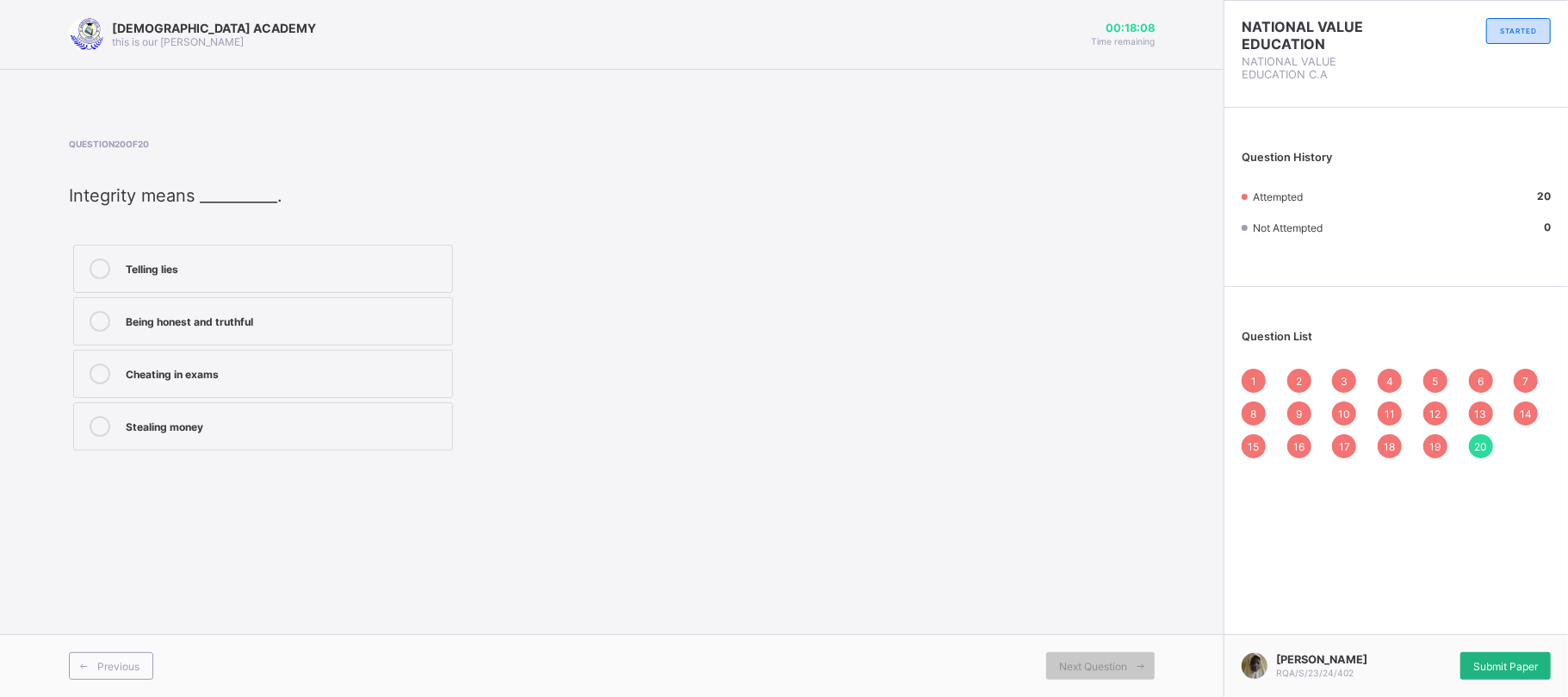
click at [1484, 663] on span "Submit Paper" at bounding box center [1506, 666] width 64 height 12
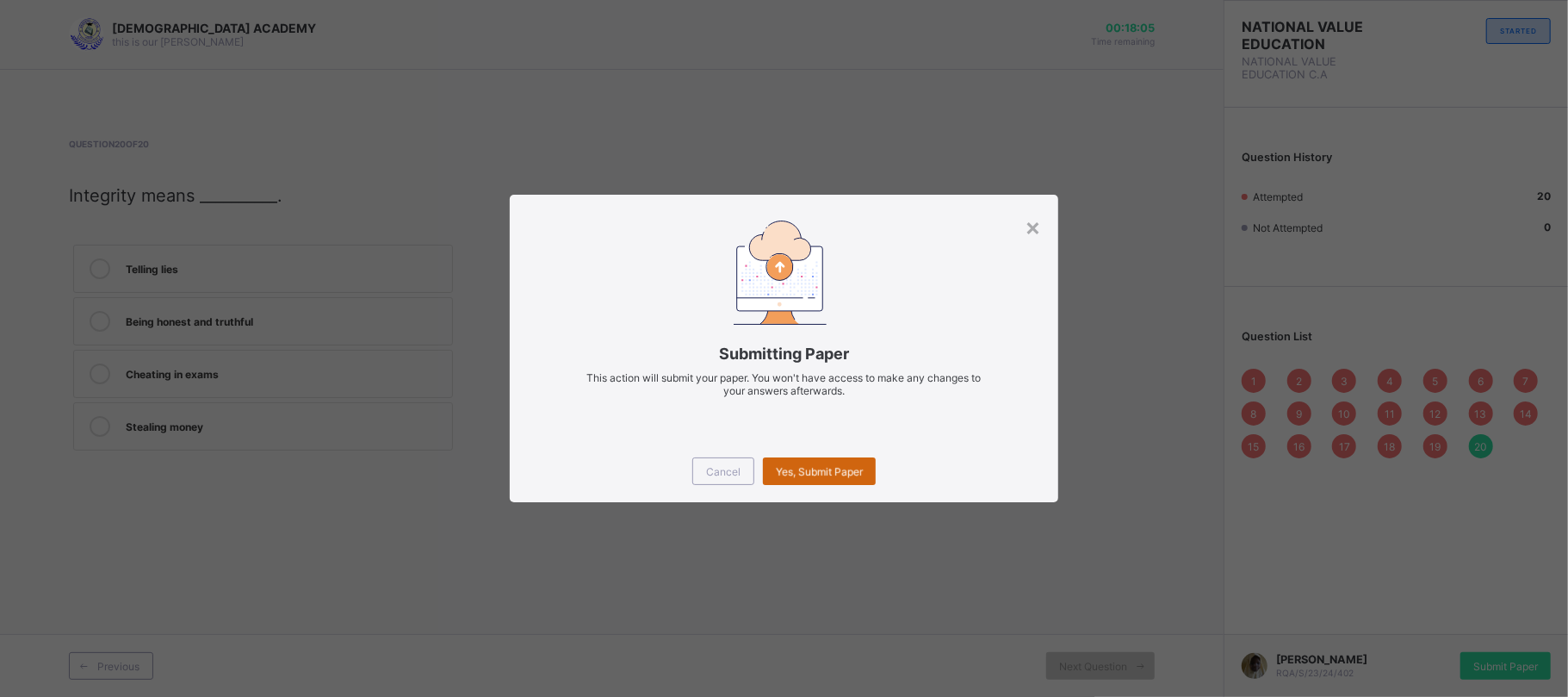
click at [834, 474] on span "Yes, Submit Paper" at bounding box center [819, 471] width 87 height 12
drag, startPoint x: 834, startPoint y: 474, endPoint x: 720, endPoint y: 565, distance: 145.9
click at [720, 565] on div "× Submitting Paper This action will submit your paper. You won't have access to…" at bounding box center [784, 348] width 1568 height 697
click at [827, 469] on div "Yes, Submit Paper" at bounding box center [819, 471] width 112 height 28
click at [827, 469] on span "Yes, Submit Paper" at bounding box center [819, 471] width 87 height 12
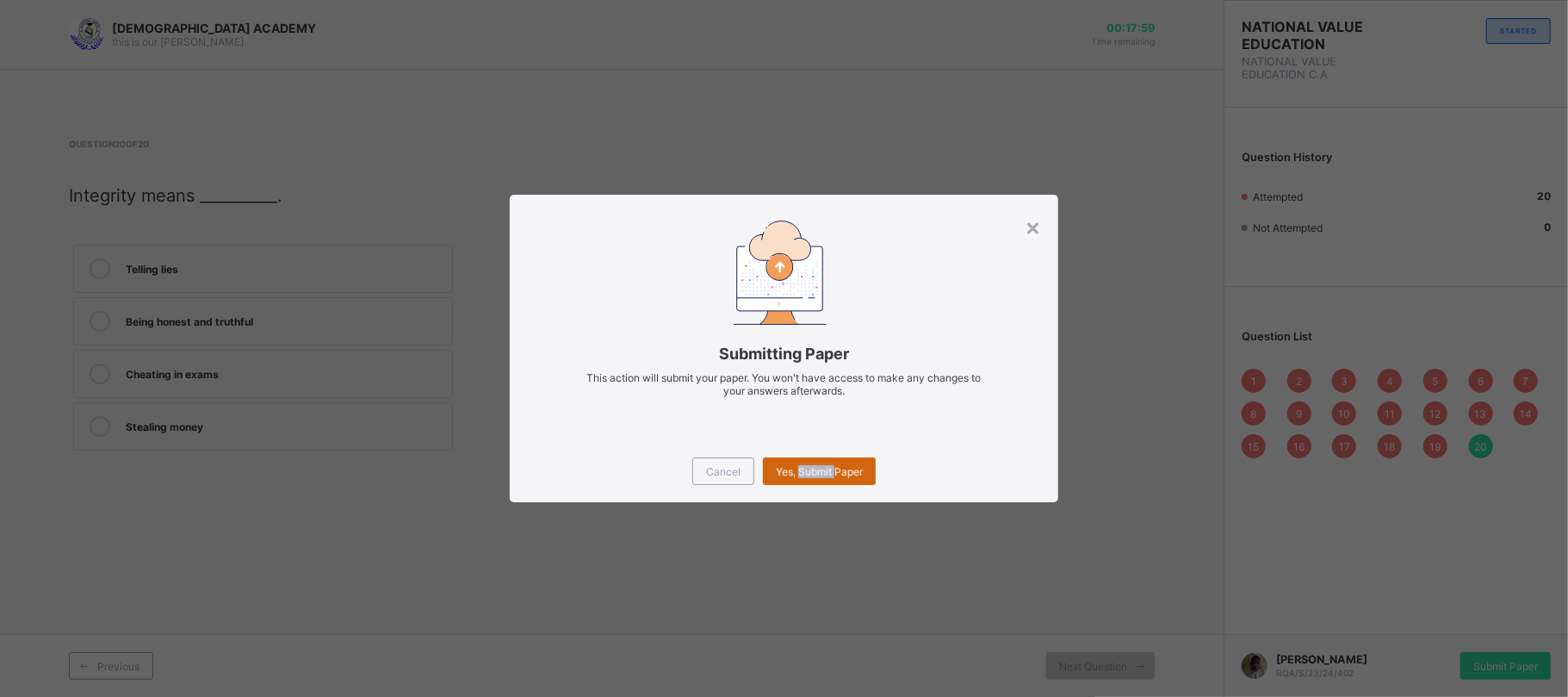
click at [827, 469] on span "Yes, Submit Paper" at bounding box center [819, 471] width 87 height 12
click at [717, 483] on div "Cancel" at bounding box center [723, 471] width 62 height 28
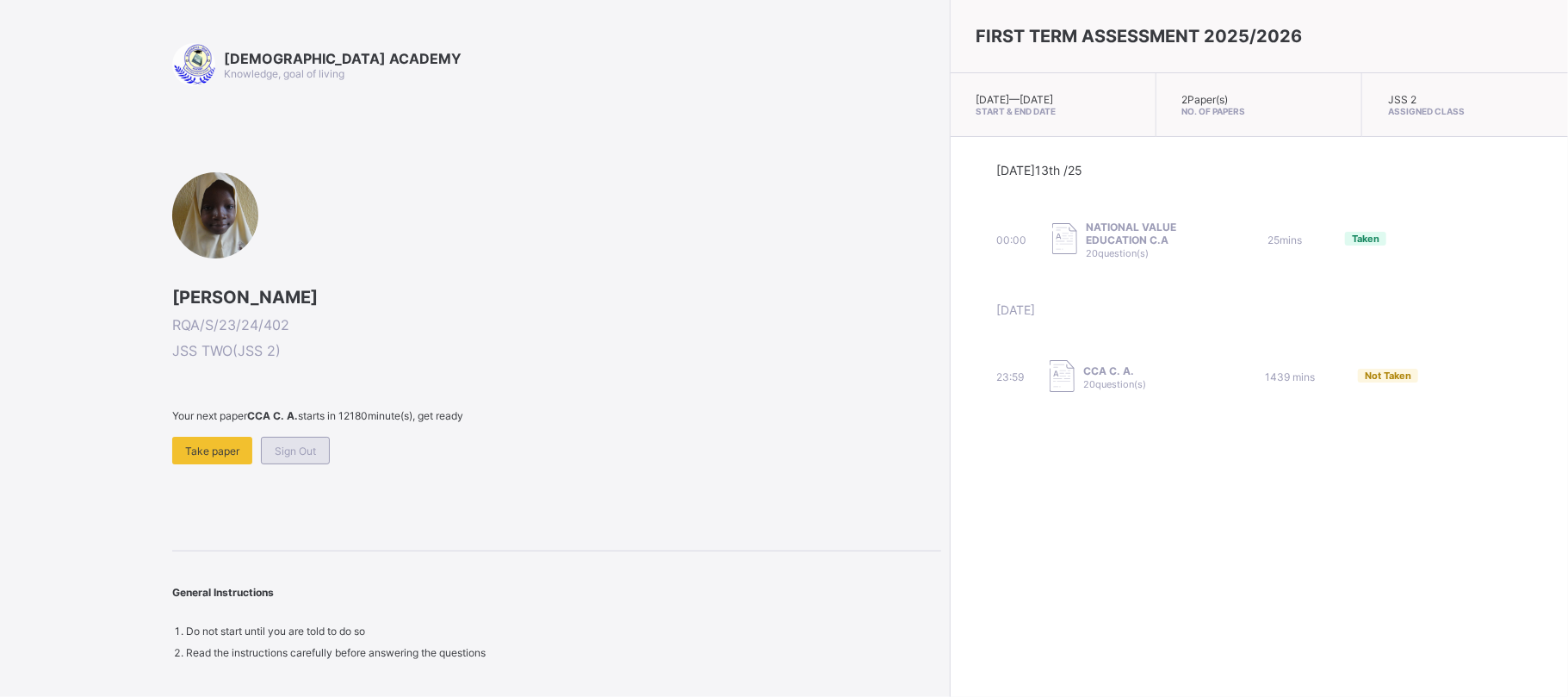
click at [318, 453] on div "Sign Out" at bounding box center [294, 450] width 69 height 28
